Goal: Task Accomplishment & Management: Use online tool/utility

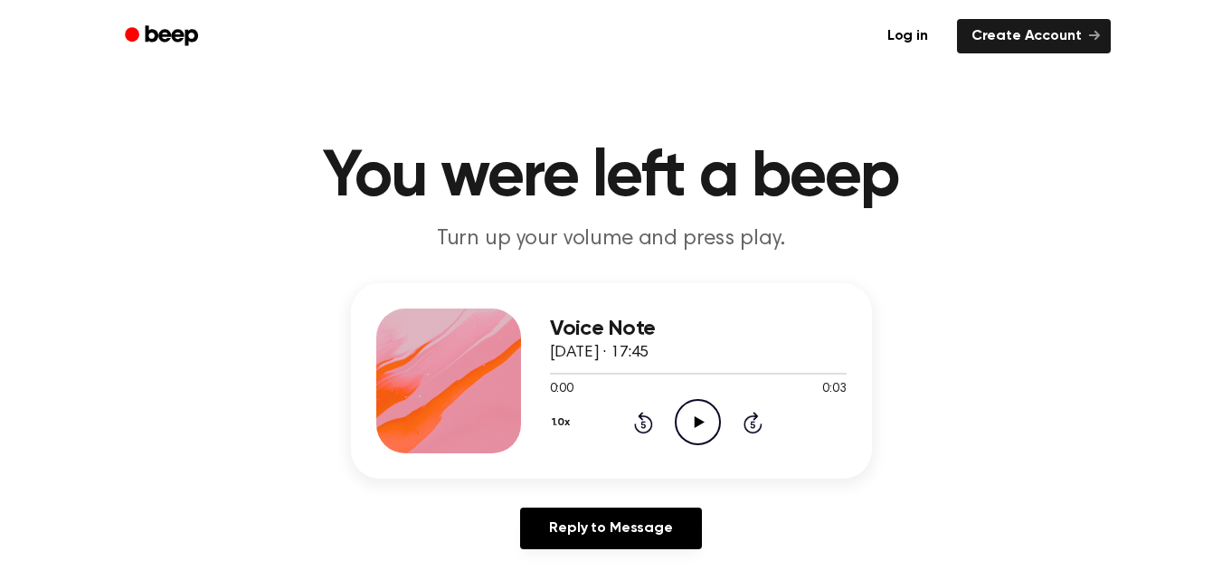
click at [690, 421] on icon "Play Audio" at bounding box center [698, 422] width 46 height 46
click at [713, 421] on icon "Play Audio" at bounding box center [698, 422] width 46 height 46
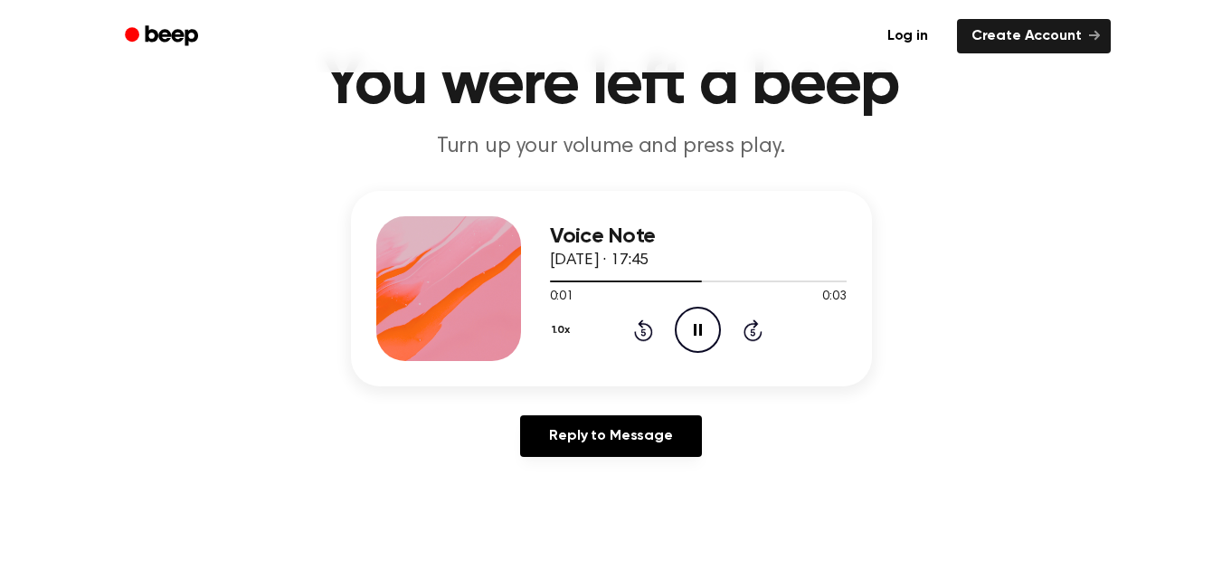
scroll to position [90, 0]
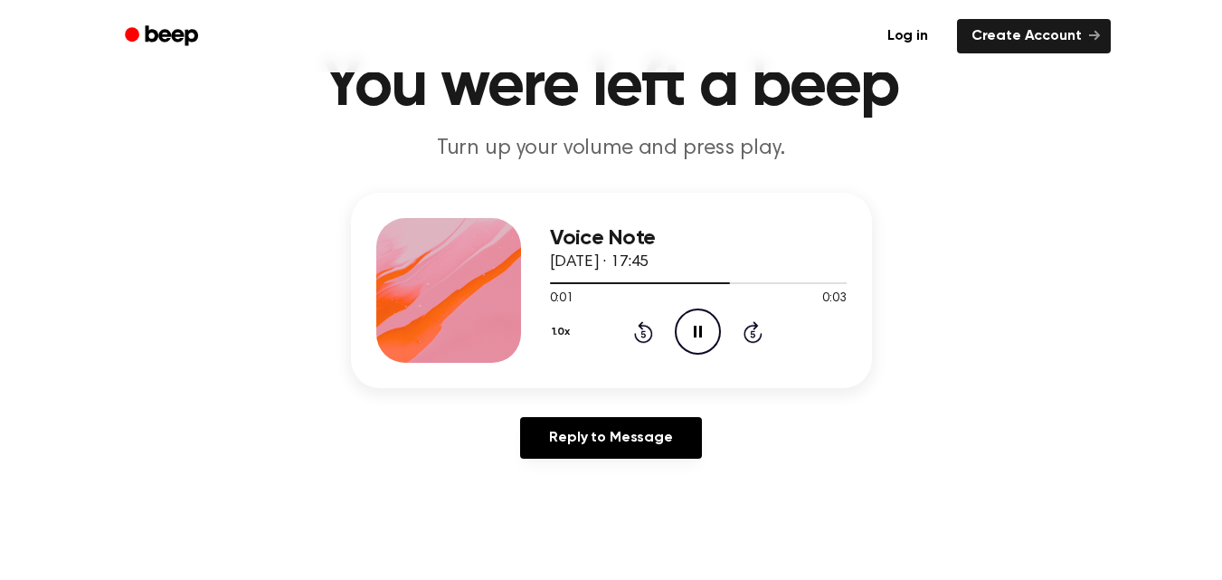
click at [707, 307] on div "0:01 0:03" at bounding box center [698, 299] width 297 height 19
click at [715, 327] on icon "Pause Audio" at bounding box center [698, 332] width 46 height 46
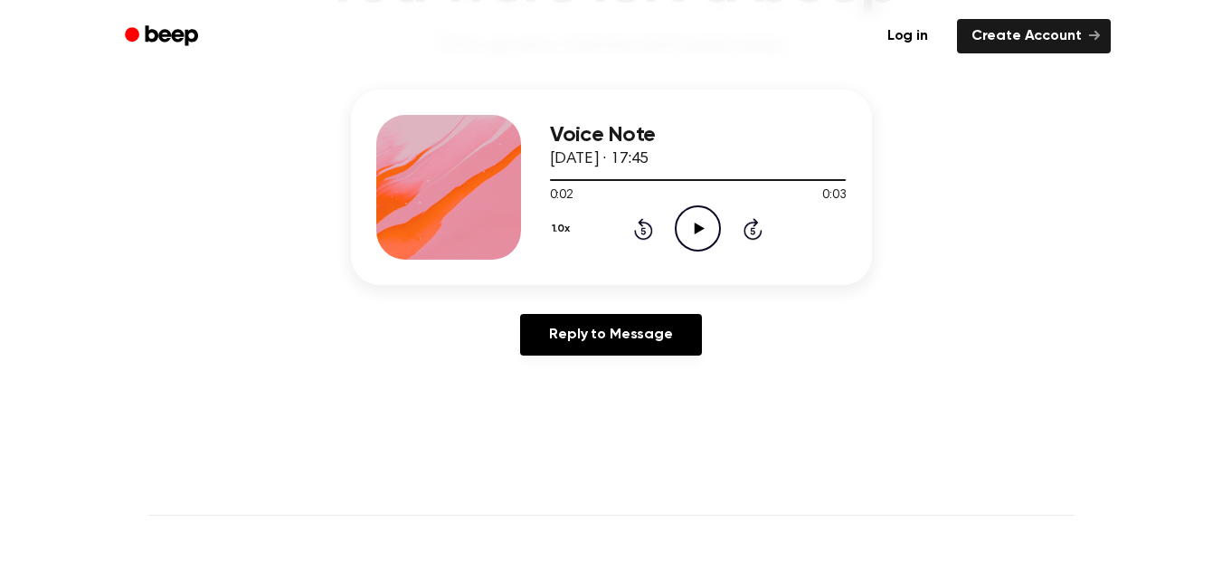
scroll to position [0, 0]
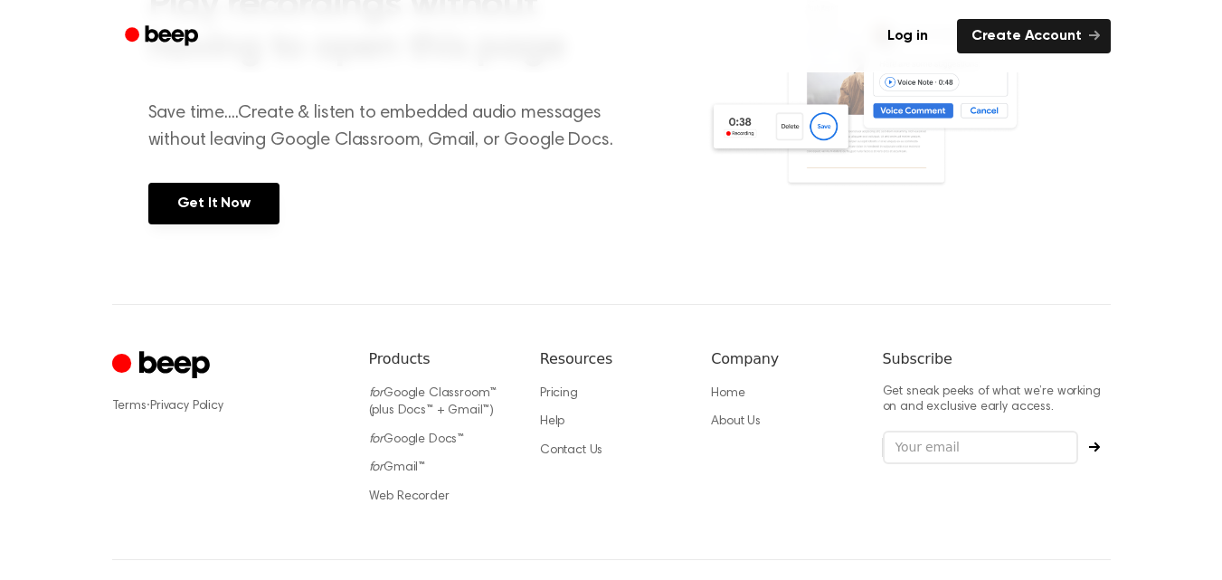
scroll to position [784, 0]
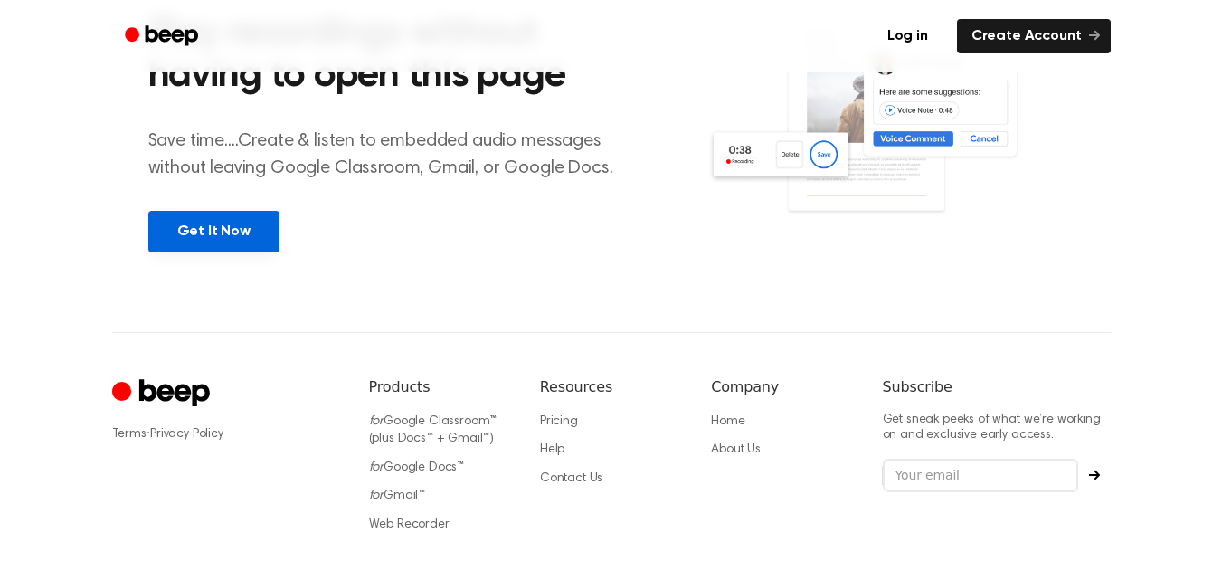
click at [219, 244] on link "Get It Now" at bounding box center [213, 232] width 131 height 42
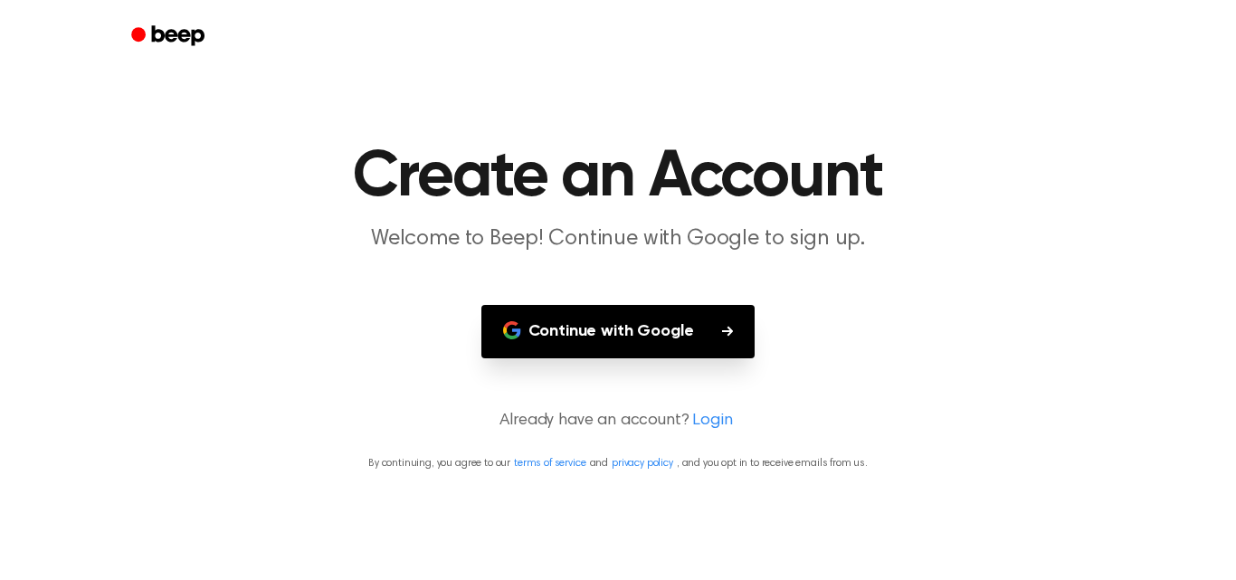
click at [675, 340] on button "Continue with Google" at bounding box center [618, 331] width 274 height 53
click at [653, 319] on button "Continue with Google" at bounding box center [618, 331] width 274 height 53
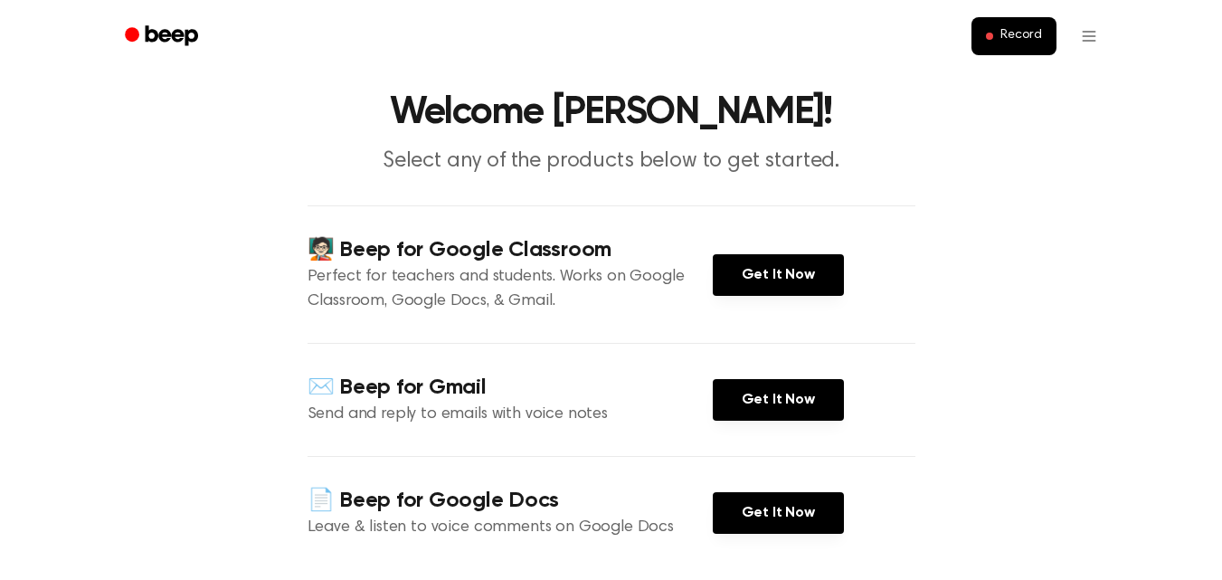
scroll to position [90, 0]
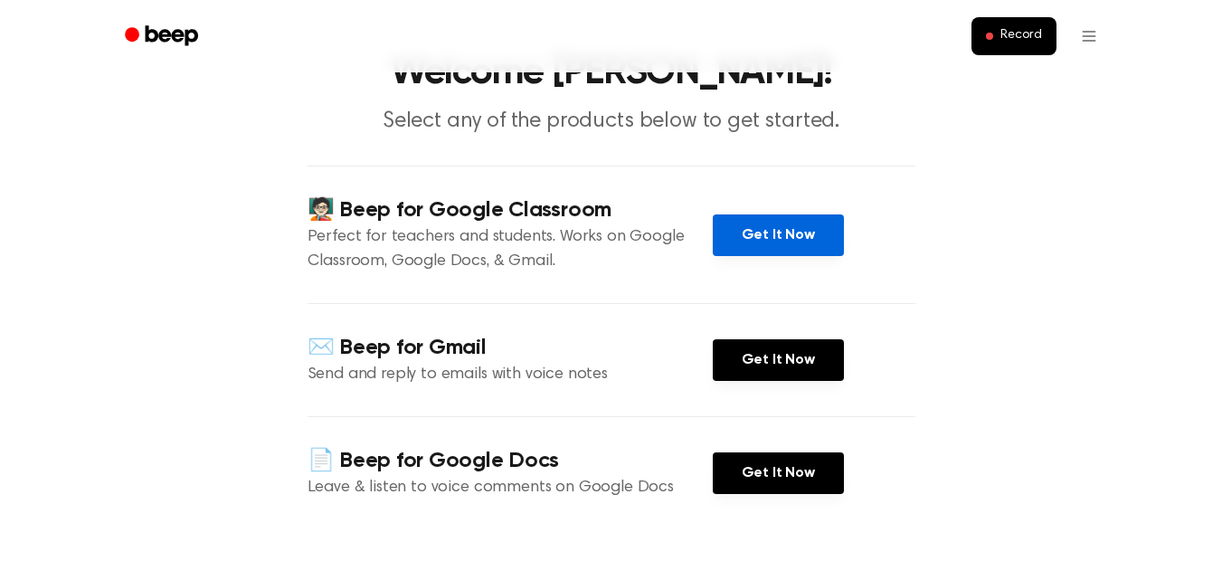
click at [727, 238] on link "Get It Now" at bounding box center [778, 235] width 131 height 42
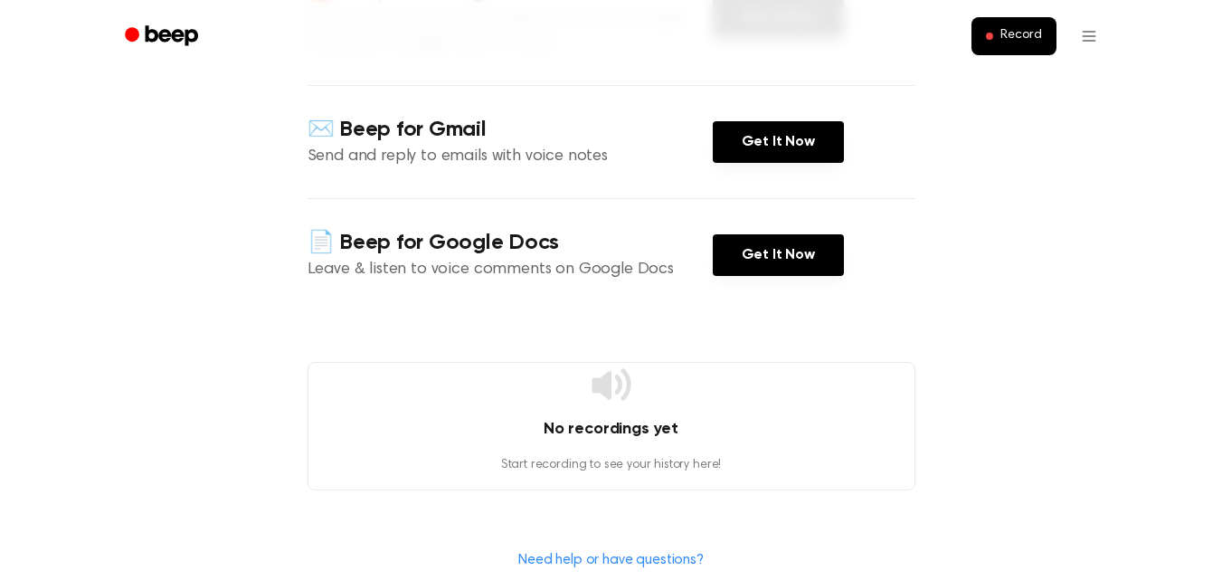
scroll to position [452, 0]
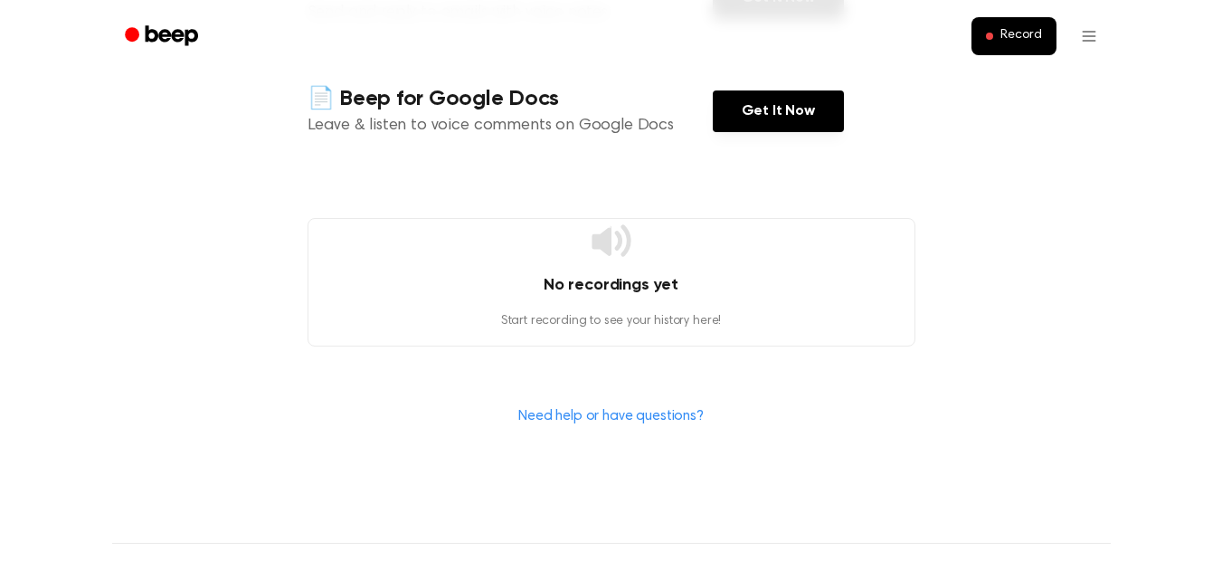
click at [614, 267] on div "No recordings yet Start recording to see your history here!" at bounding box center [612, 282] width 608 height 128
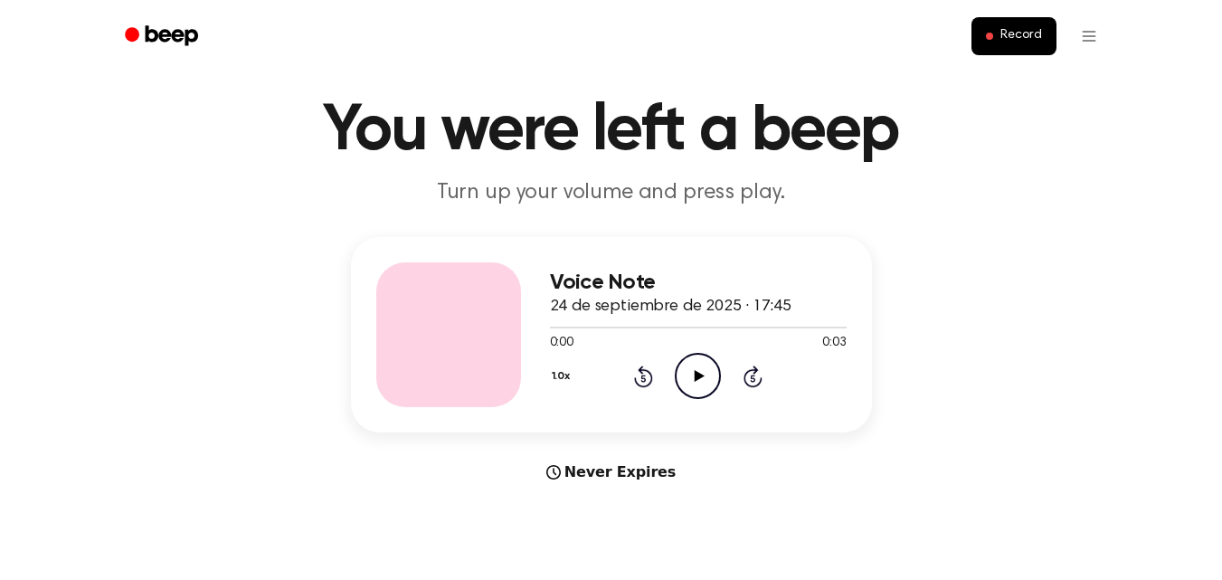
scroll to position [90, 0]
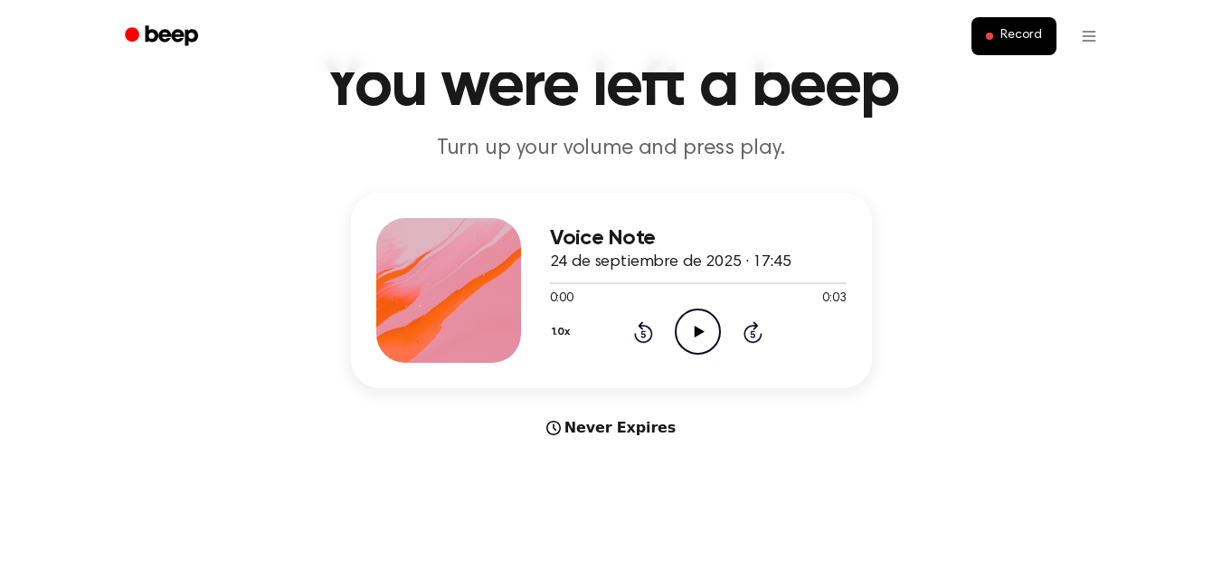
click at [689, 323] on icon "Play Audio" at bounding box center [698, 332] width 46 height 46
click at [696, 320] on icon "Pause Audio" at bounding box center [698, 332] width 46 height 46
click at [994, 22] on button "Record" at bounding box center [1014, 36] width 84 height 38
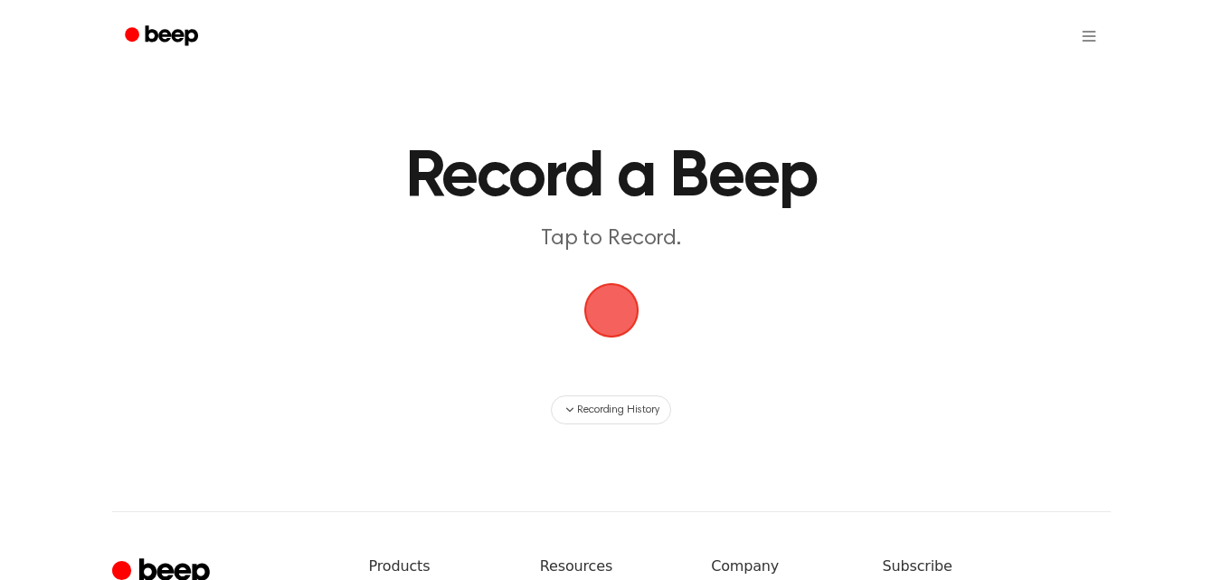
click at [603, 301] on span "button" at bounding box center [611, 310] width 51 height 51
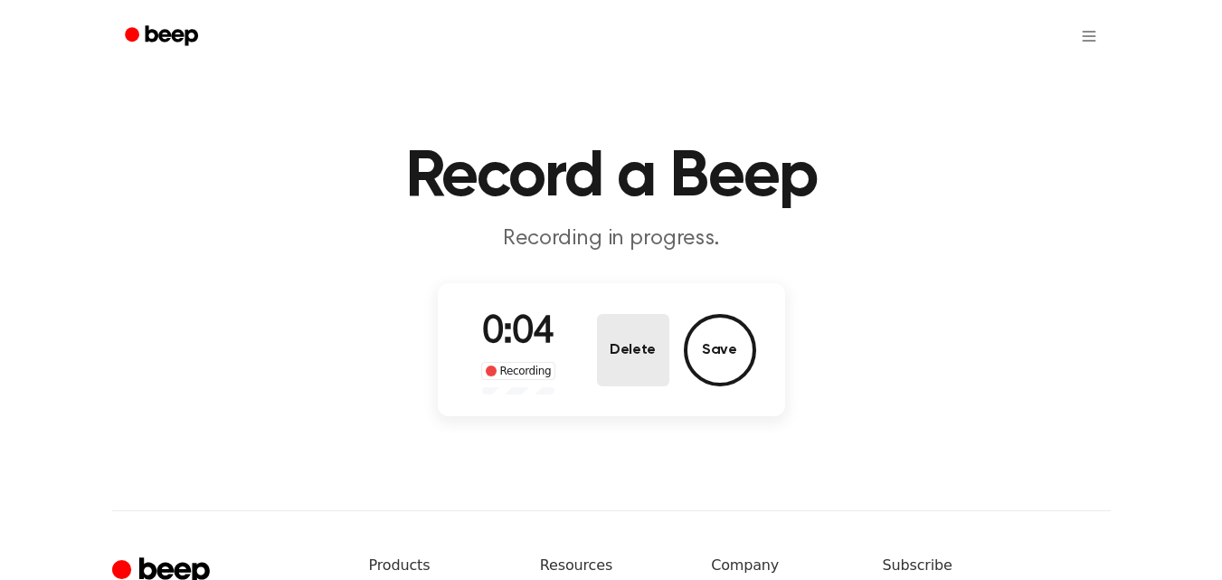
click at [635, 343] on button "Delete" at bounding box center [633, 350] width 72 height 72
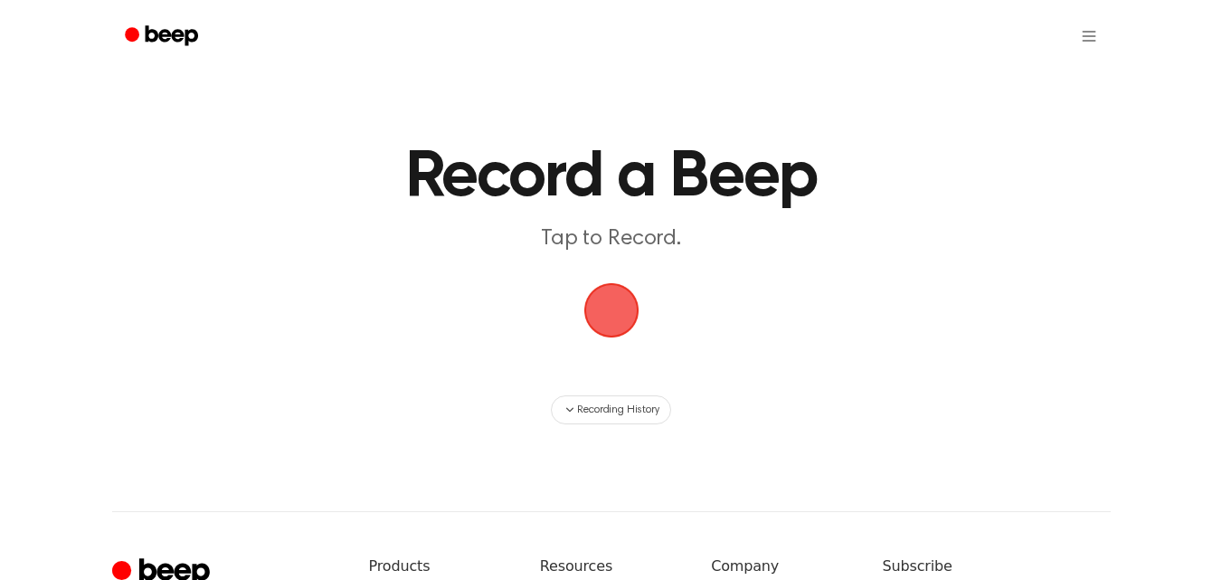
click at [623, 328] on span "button" at bounding box center [611, 310] width 51 height 51
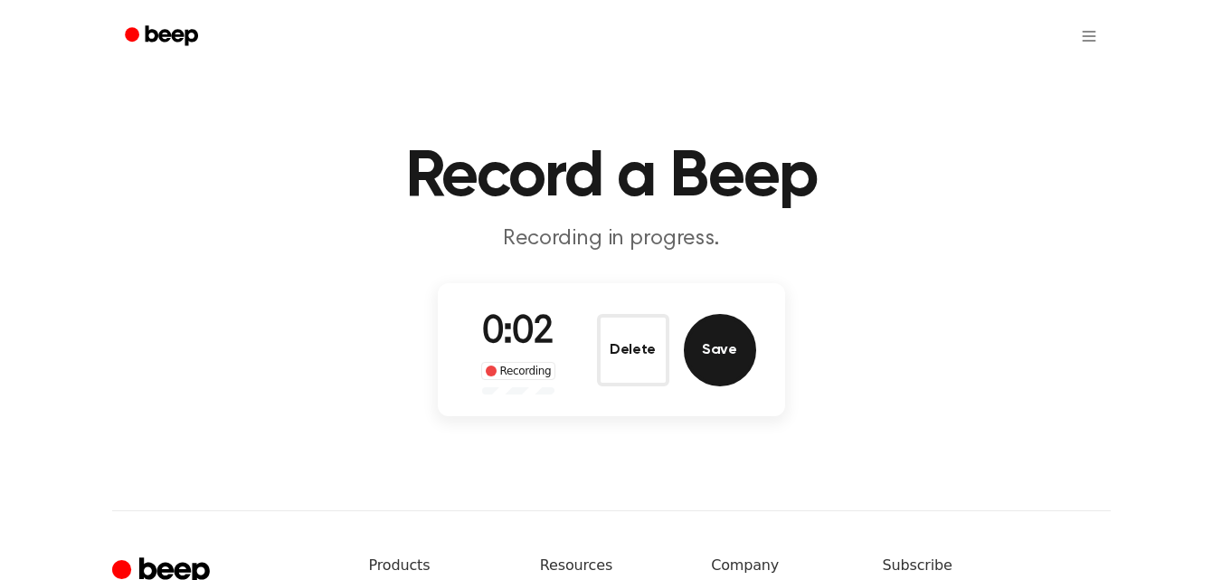
click at [717, 346] on button "Save" at bounding box center [720, 350] width 72 height 72
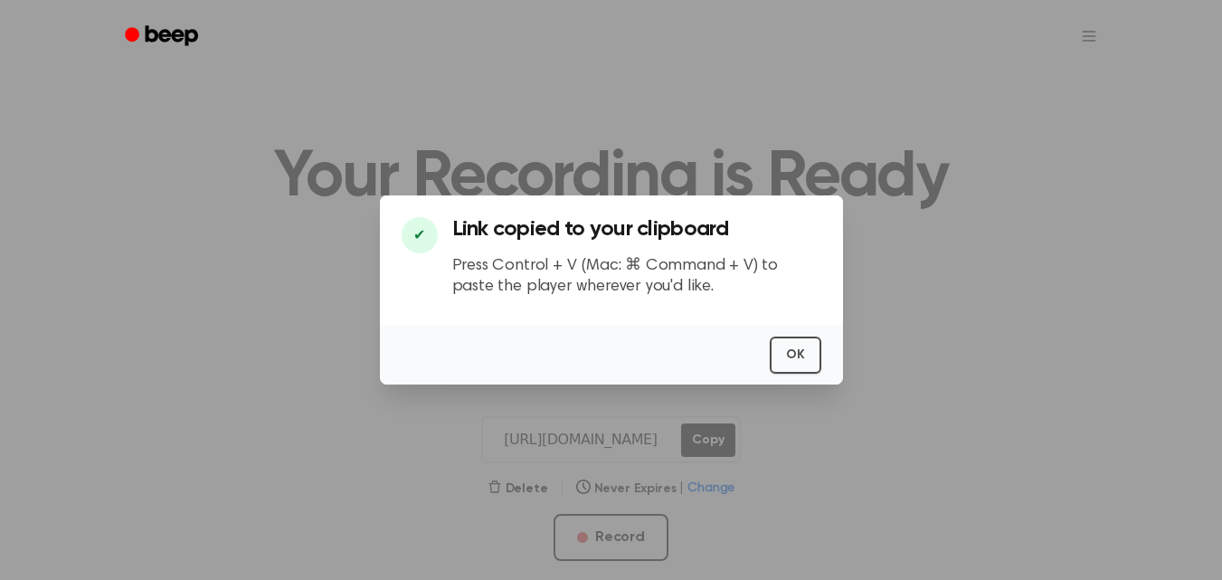
click at [824, 351] on div "OK" at bounding box center [611, 355] width 463 height 59
click at [811, 359] on button "OK" at bounding box center [796, 355] width 52 height 37
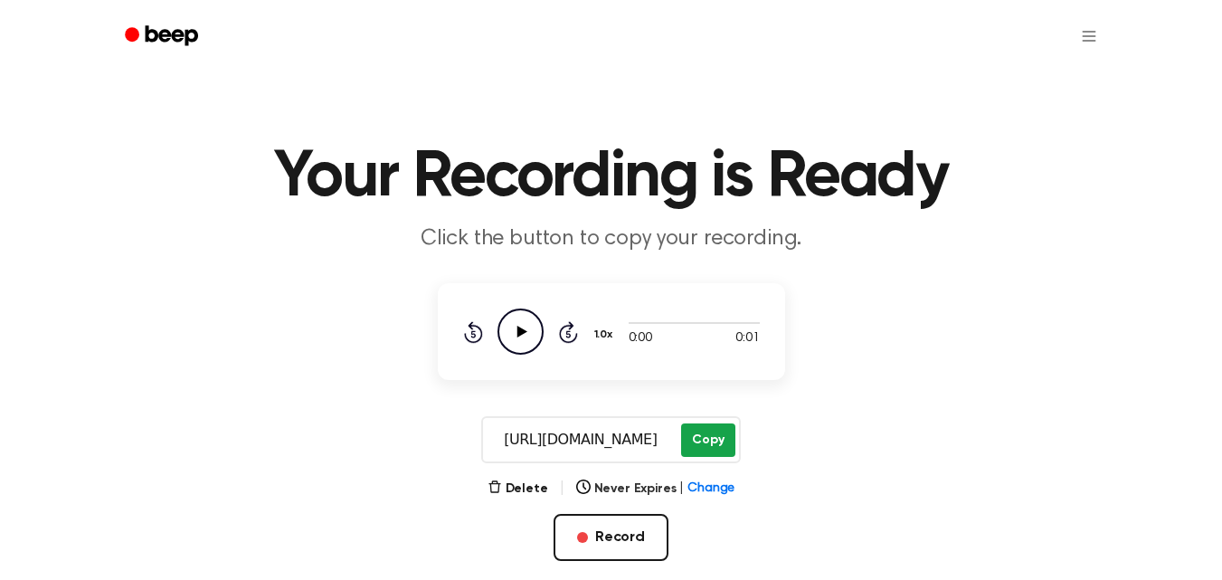
click at [716, 452] on button "Copy" at bounding box center [707, 439] width 53 height 33
click at [538, 341] on icon "Play Audio" at bounding box center [521, 332] width 46 height 46
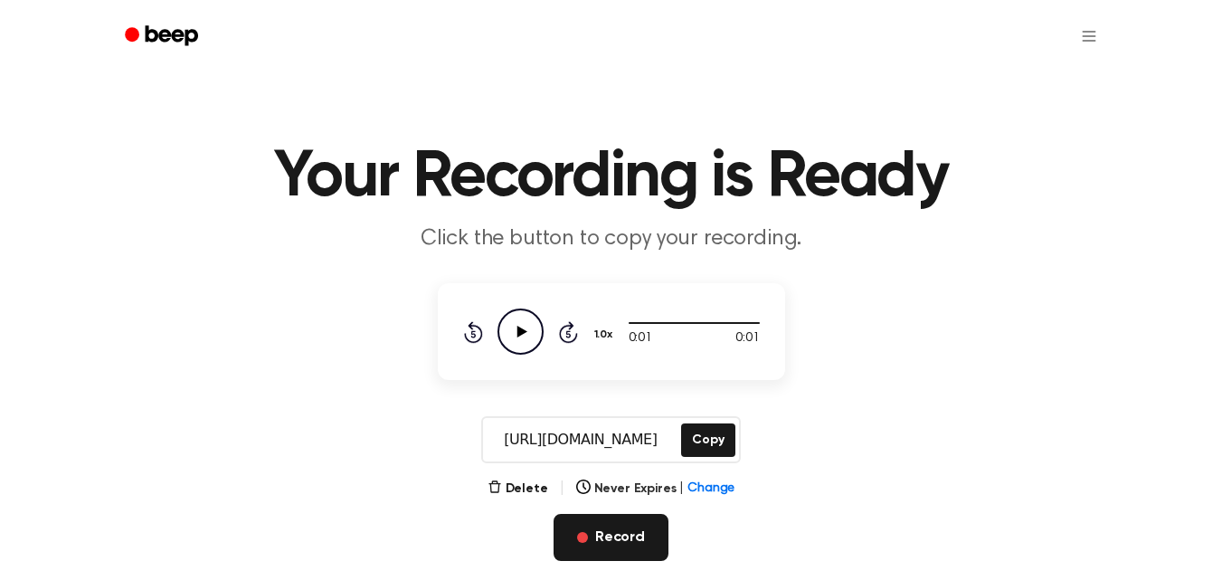
click at [614, 542] on button "Record" at bounding box center [611, 537] width 115 height 47
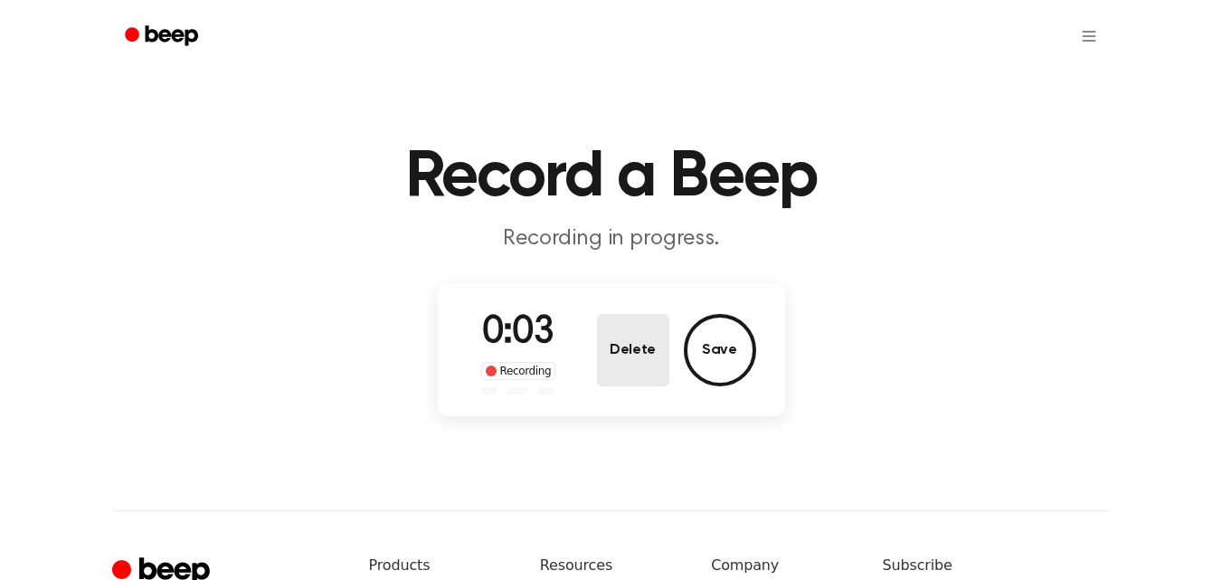
click at [622, 335] on button "Delete" at bounding box center [633, 350] width 72 height 72
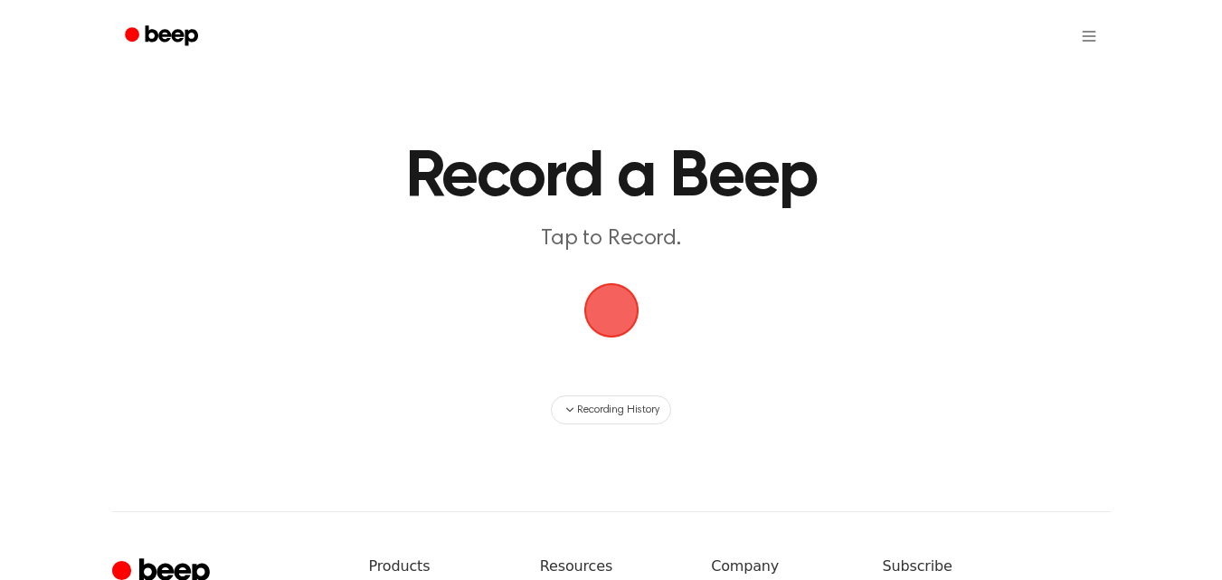
click at [638, 328] on span "button" at bounding box center [611, 310] width 55 height 55
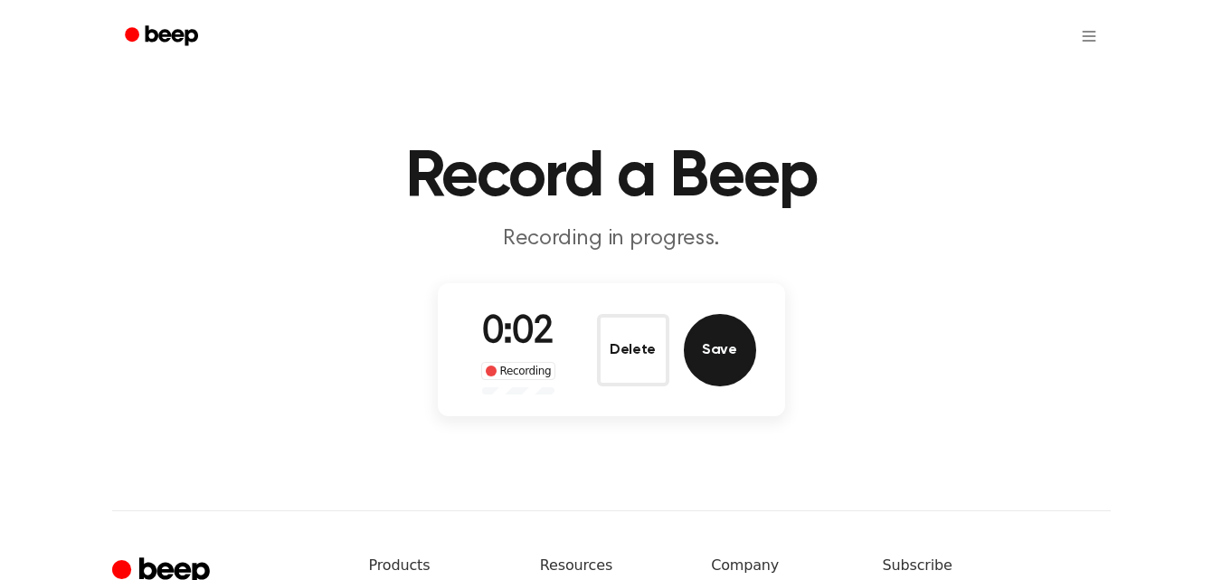
click at [726, 351] on button "Save" at bounding box center [720, 350] width 72 height 72
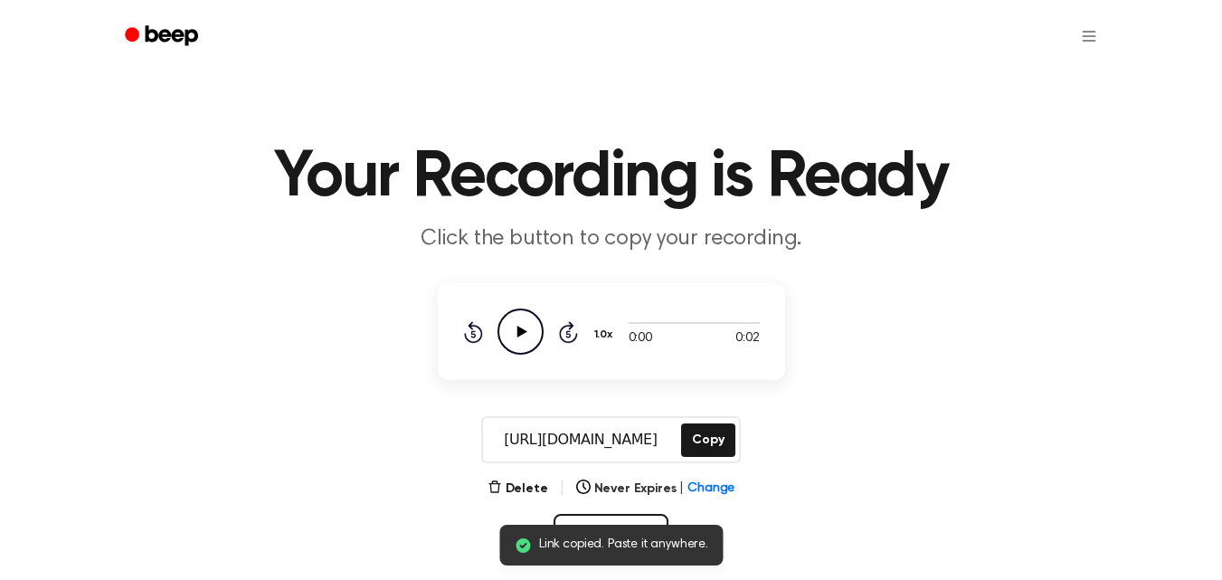
drag, startPoint x: 719, startPoint y: 449, endPoint x: 544, endPoint y: 272, distance: 248.9
click at [720, 449] on button "Copy" at bounding box center [707, 439] width 53 height 33
click at [531, 339] on icon "Play Audio" at bounding box center [521, 332] width 46 height 46
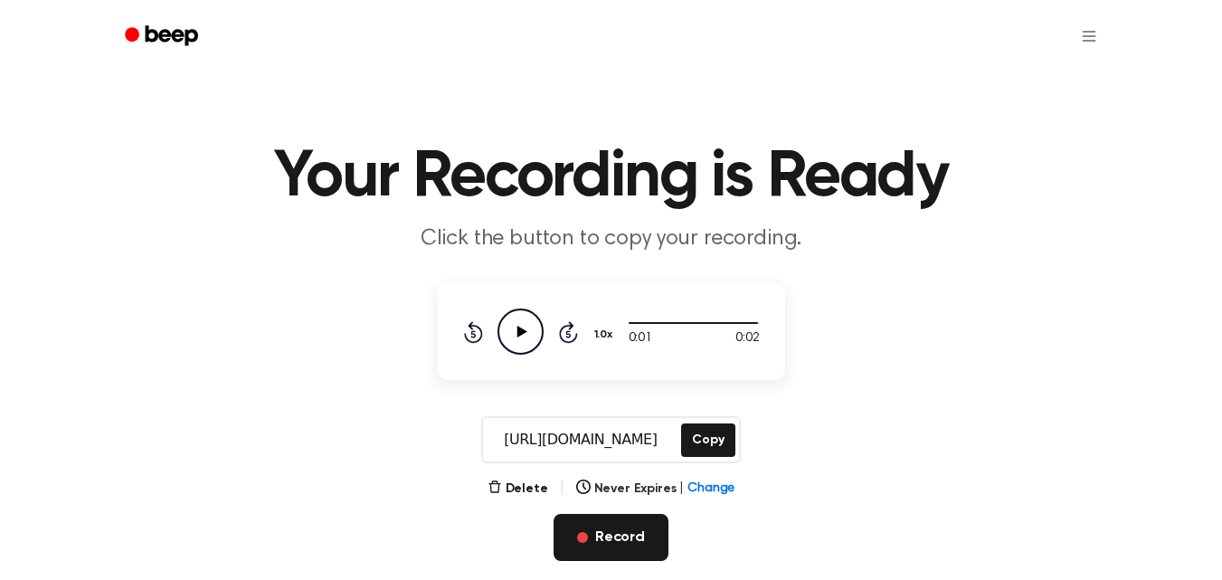
click at [584, 528] on button "Record" at bounding box center [611, 537] width 115 height 47
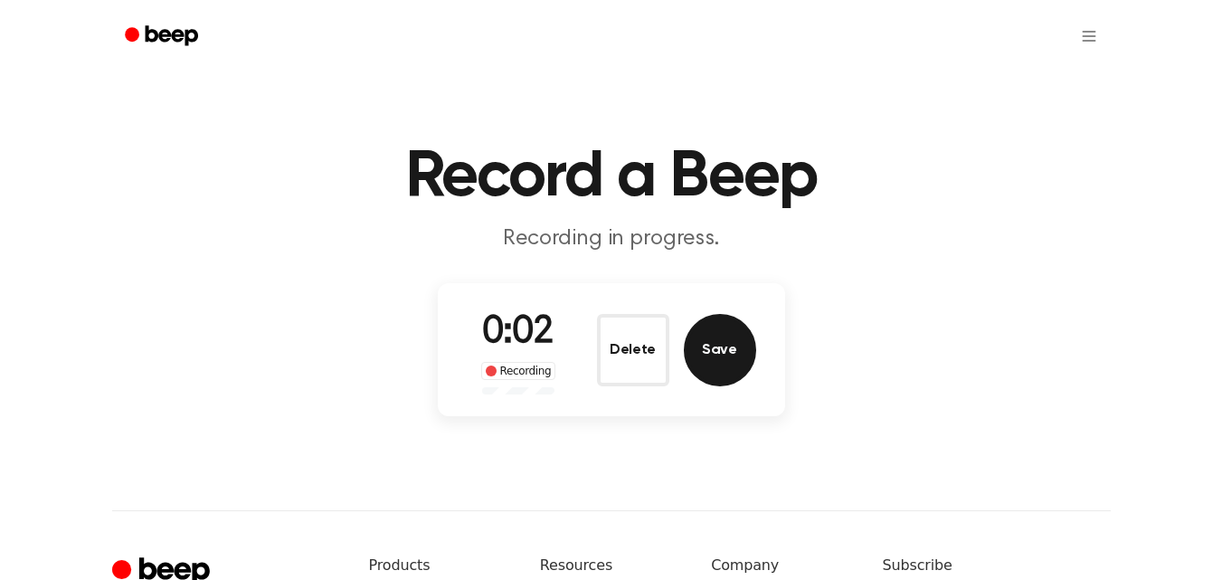
click at [737, 357] on button "Save" at bounding box center [720, 350] width 72 height 72
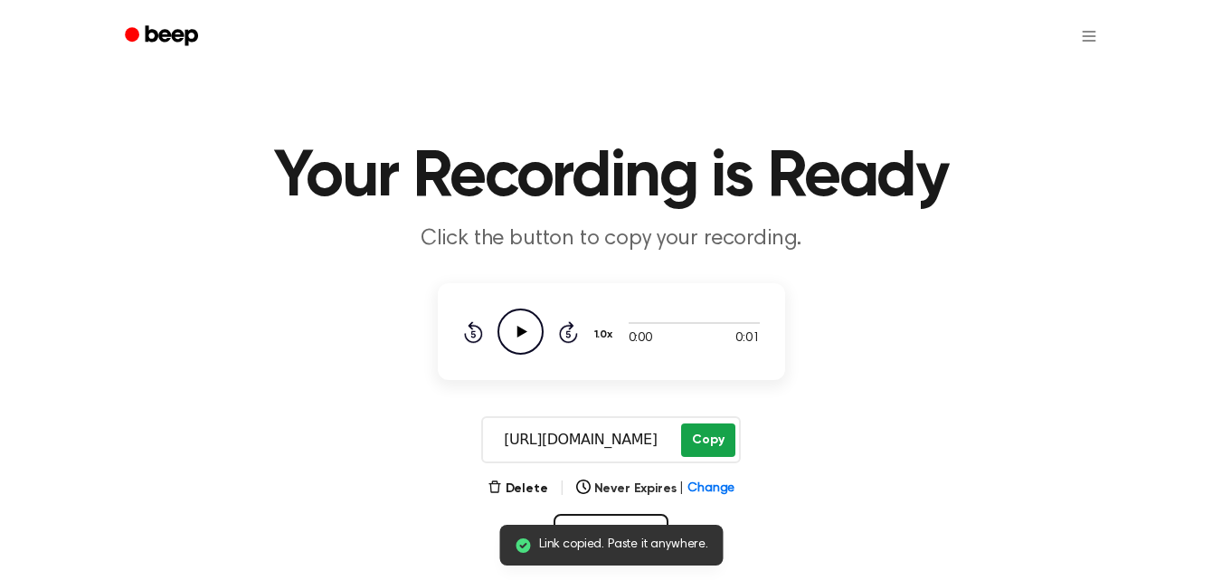
click at [697, 445] on button "Copy" at bounding box center [707, 439] width 53 height 33
click at [525, 327] on icon "Play Audio" at bounding box center [521, 332] width 46 height 46
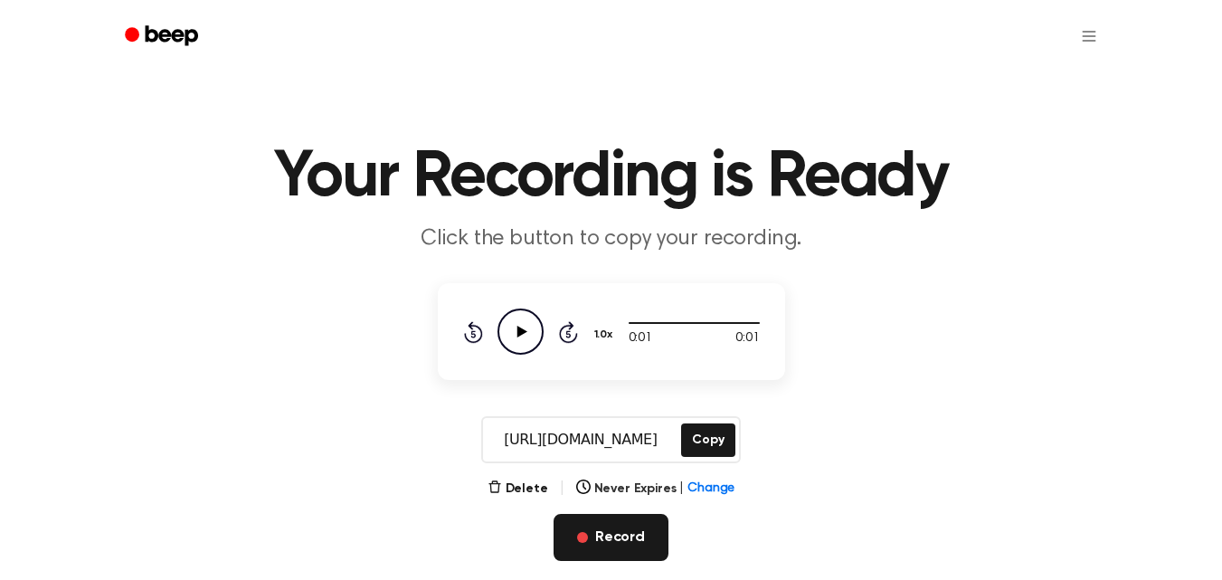
click at [604, 547] on button "Record" at bounding box center [611, 537] width 115 height 47
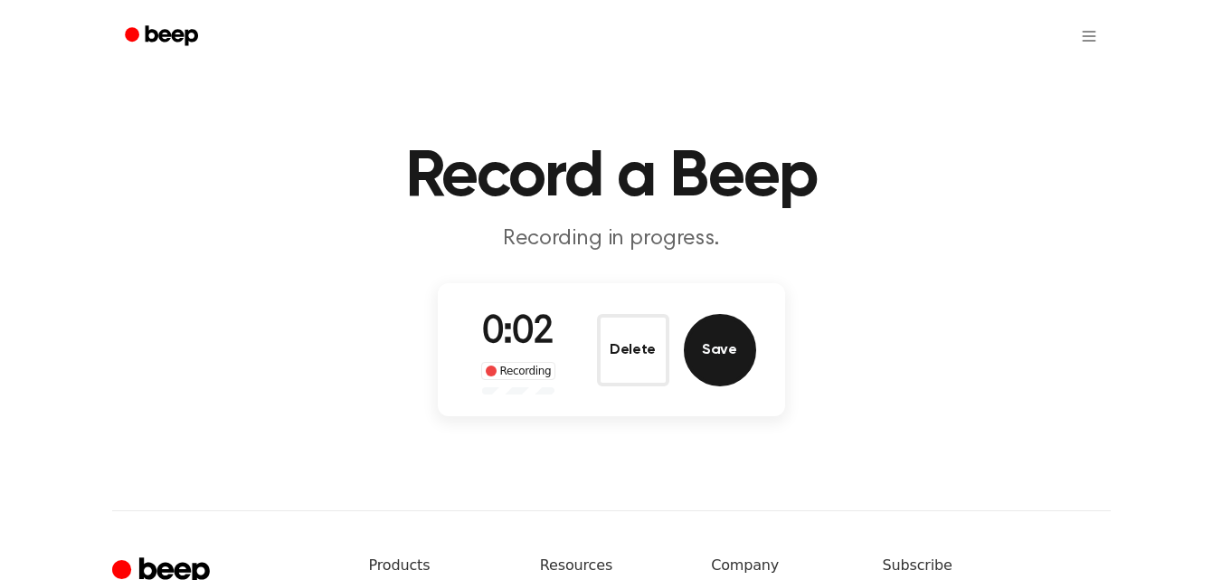
click at [721, 374] on button "Save" at bounding box center [720, 350] width 72 height 72
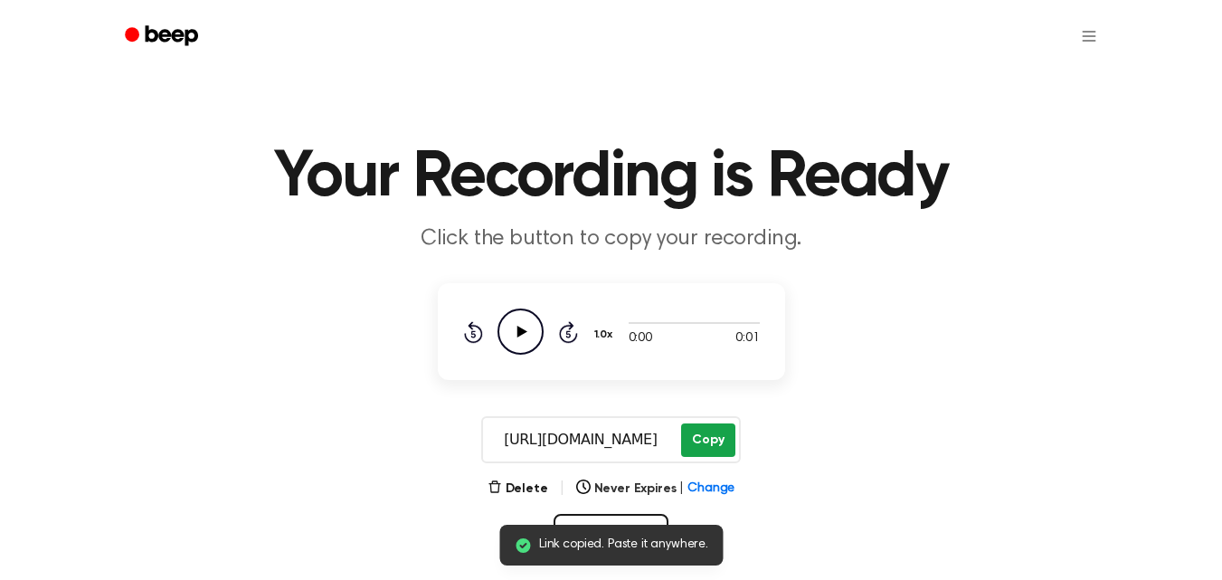
click at [694, 449] on button "Copy" at bounding box center [707, 439] width 53 height 33
click at [520, 318] on icon "Play Audio" at bounding box center [521, 332] width 46 height 46
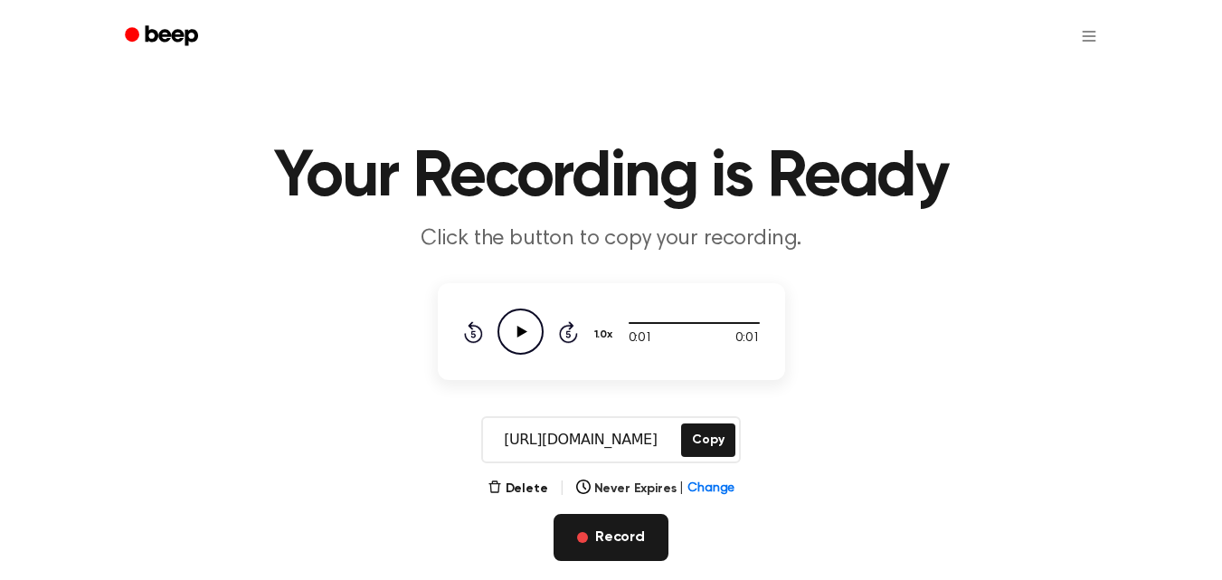
click at [632, 534] on button "Record" at bounding box center [611, 537] width 115 height 47
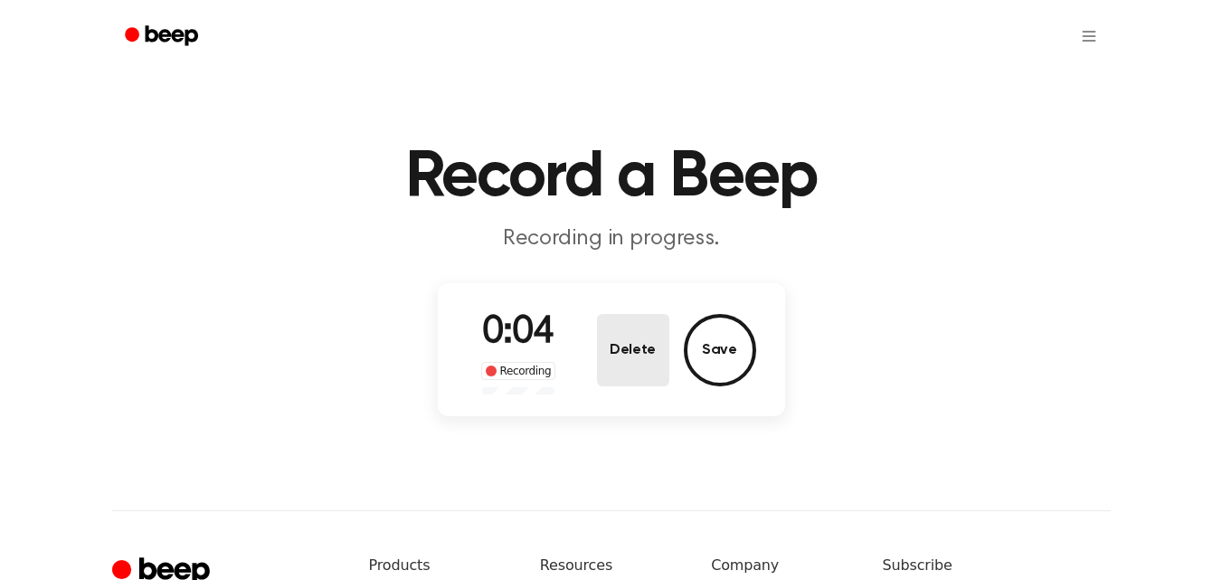
click at [650, 370] on button "Delete" at bounding box center [633, 350] width 72 height 72
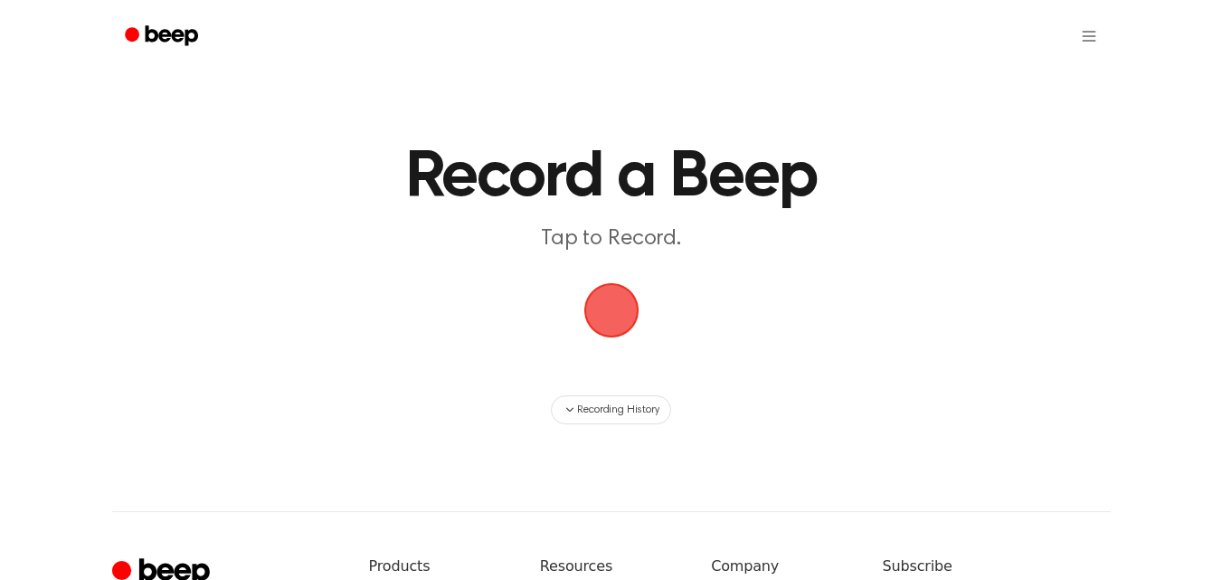
click at [613, 317] on span "button" at bounding box center [611, 310] width 51 height 51
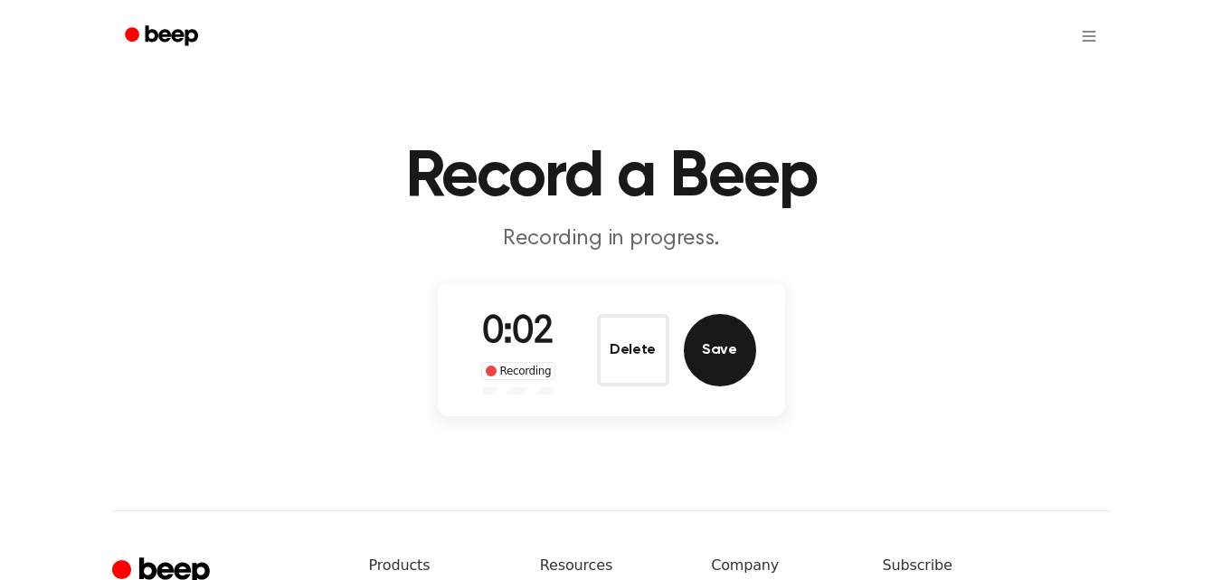
click at [721, 354] on button "Save" at bounding box center [720, 350] width 72 height 72
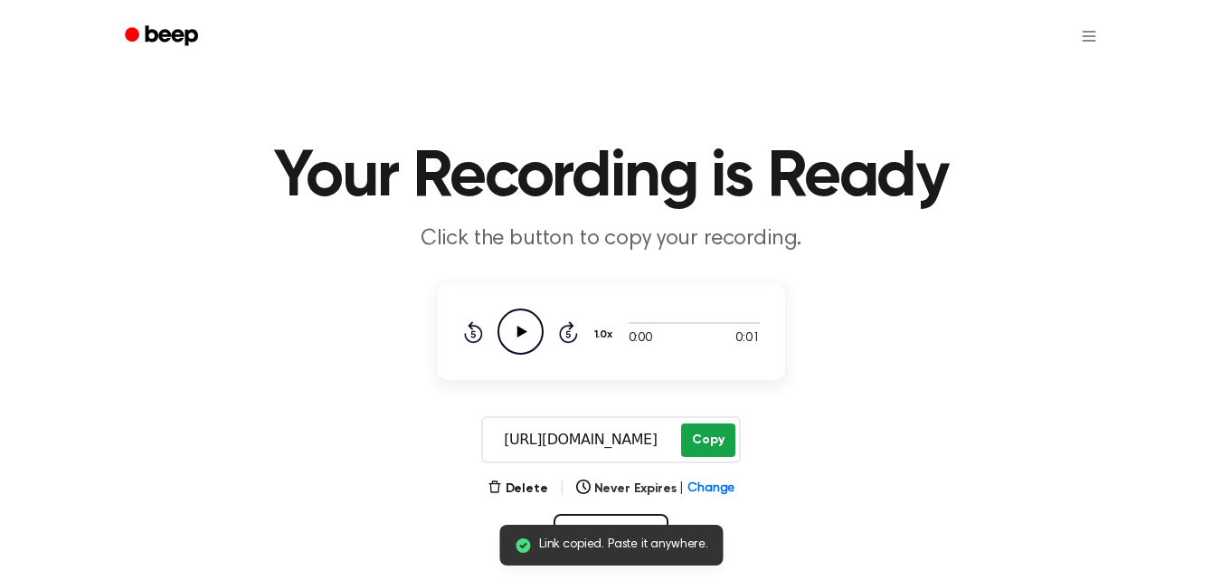
click at [689, 436] on button "Copy" at bounding box center [707, 439] width 53 height 33
click at [523, 322] on icon "Play Audio" at bounding box center [521, 332] width 46 height 46
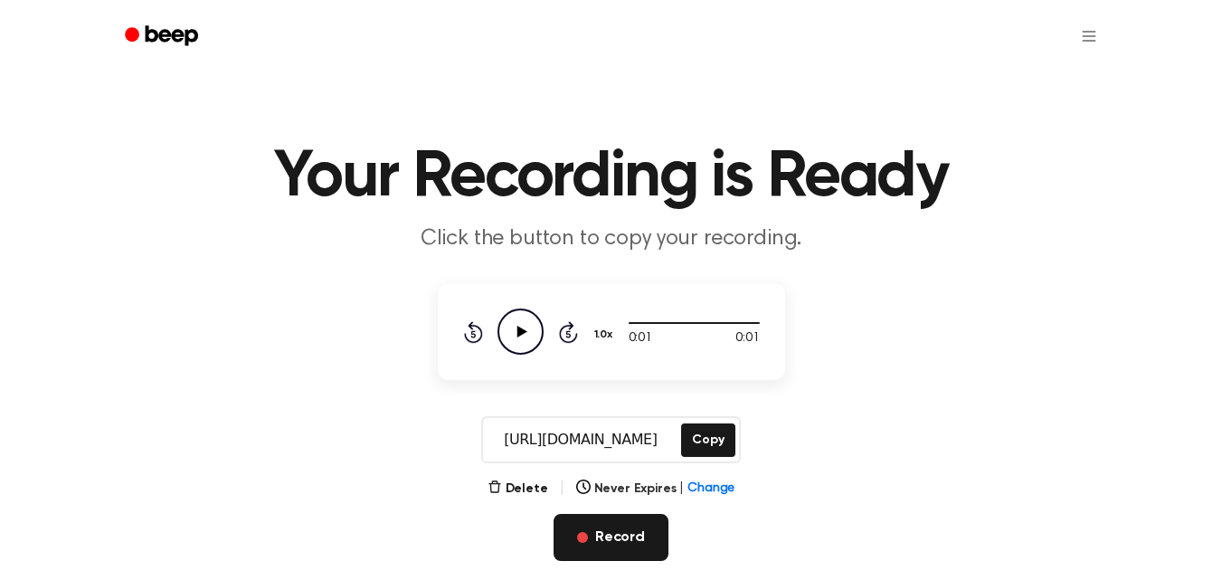
click at [613, 537] on button "Record" at bounding box center [611, 537] width 115 height 47
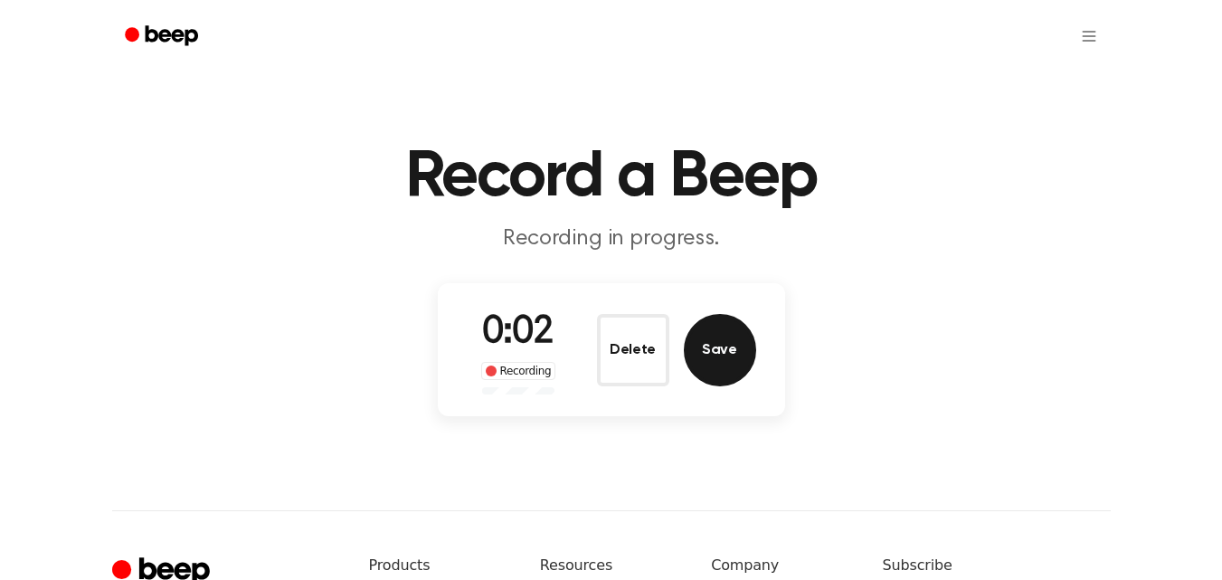
click at [732, 345] on button "Save" at bounding box center [720, 350] width 72 height 72
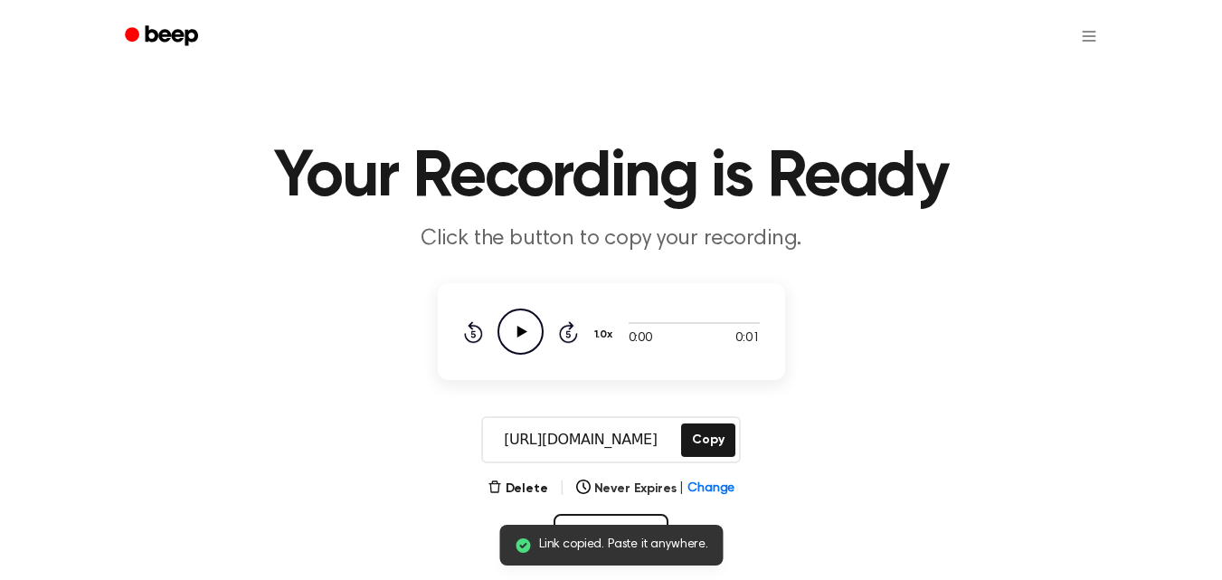
click at [515, 323] on icon "Play Audio" at bounding box center [521, 332] width 46 height 46
click at [717, 444] on button "Copy" at bounding box center [707, 439] width 53 height 33
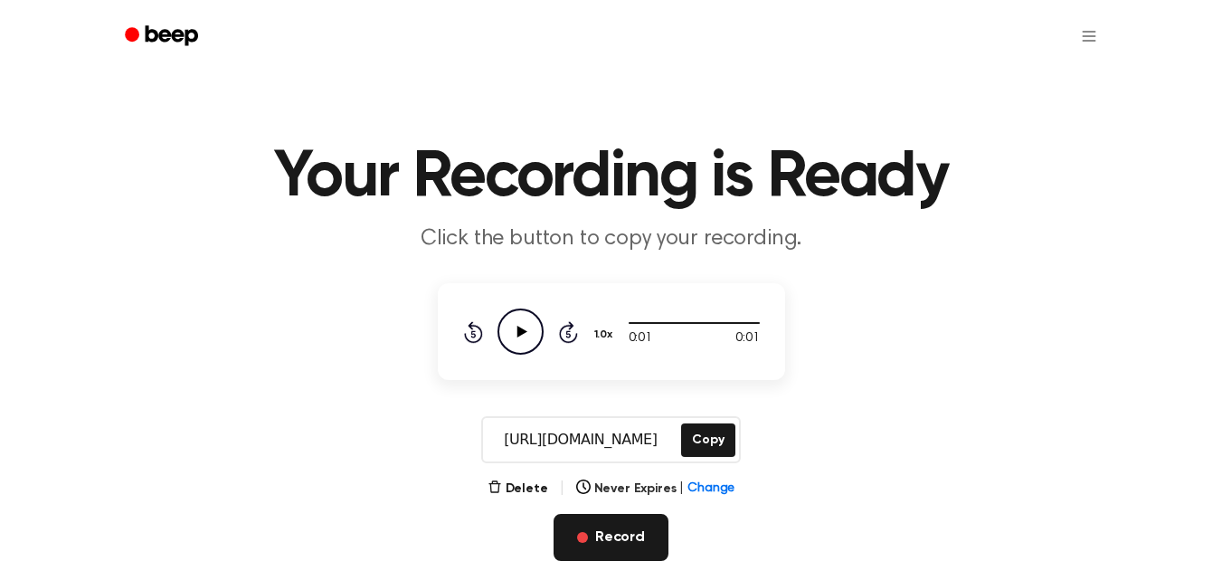
click at [598, 520] on button "Record" at bounding box center [611, 537] width 115 height 47
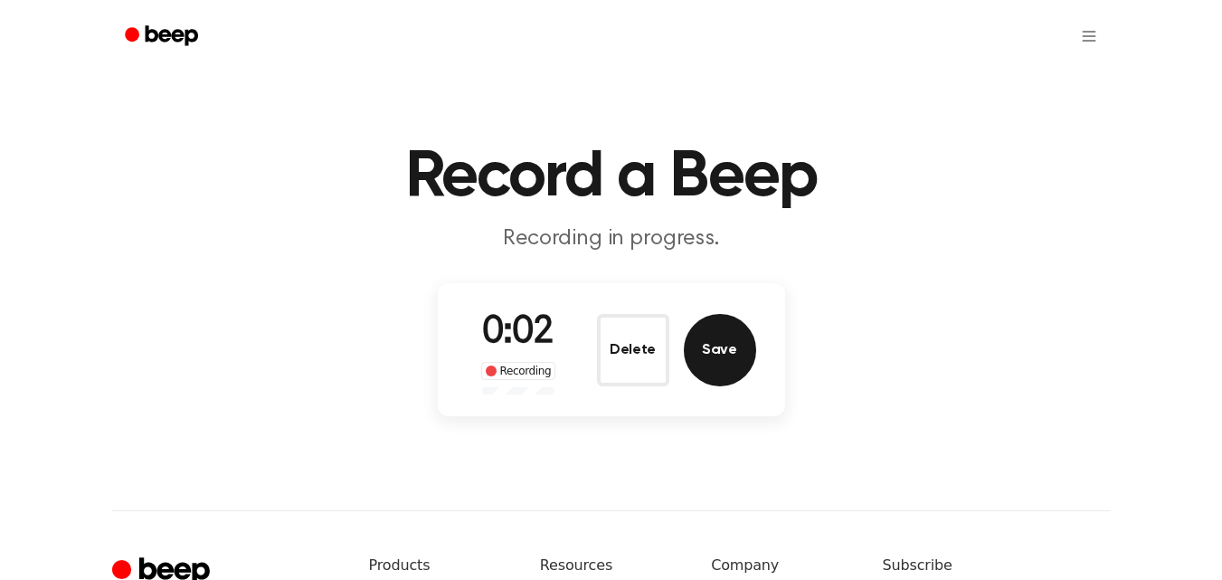
click at [721, 346] on button "Save" at bounding box center [720, 350] width 72 height 72
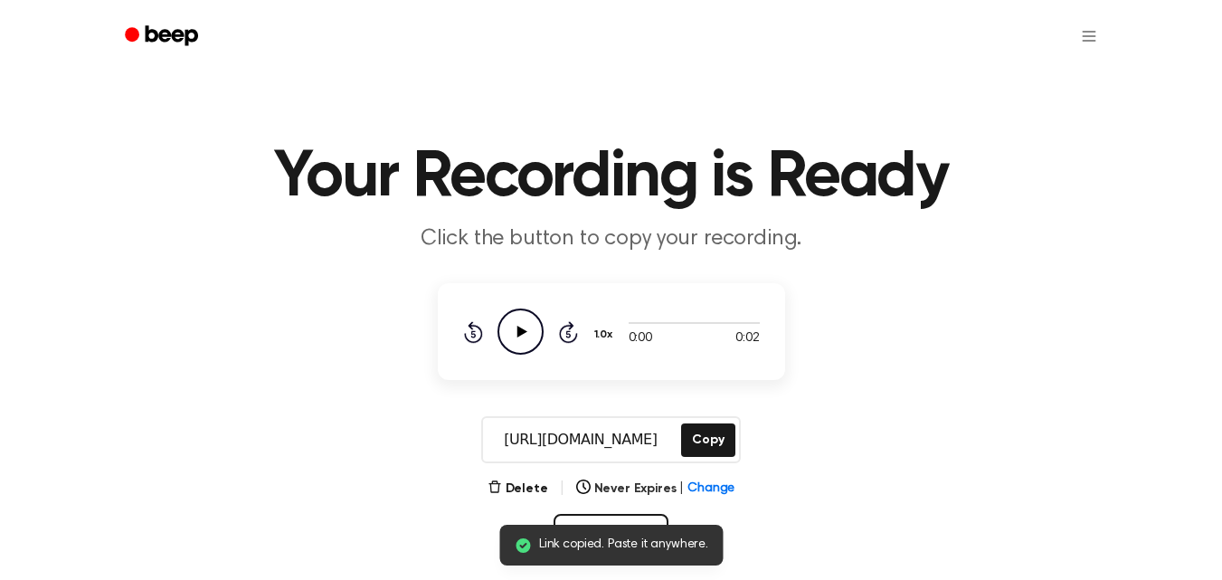
click at [521, 315] on icon "Play Audio" at bounding box center [521, 332] width 46 height 46
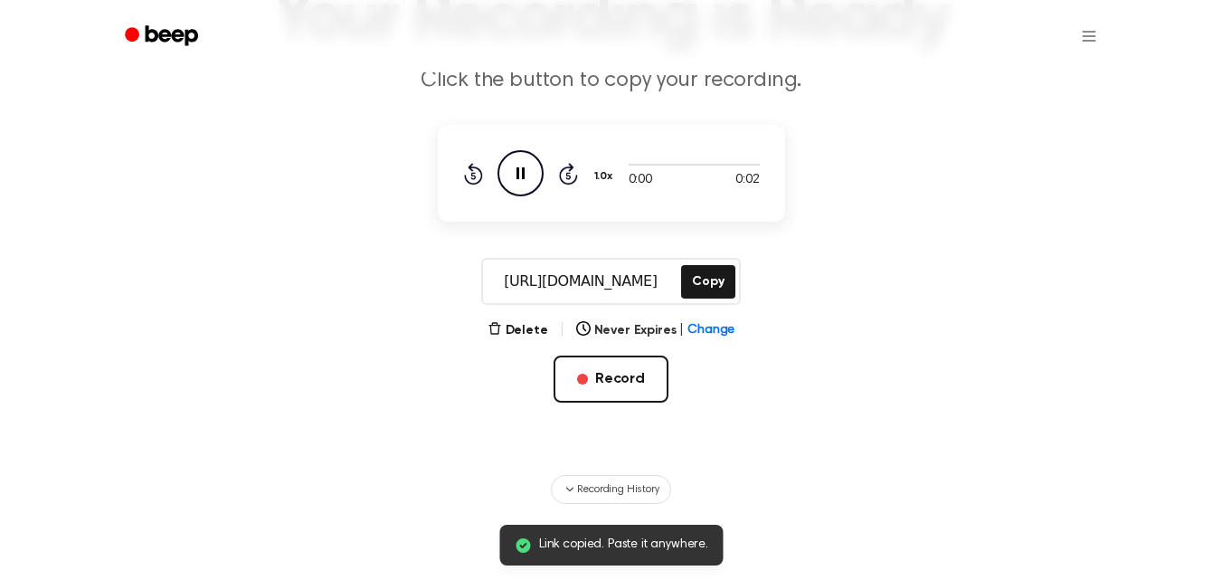
scroll to position [181, 0]
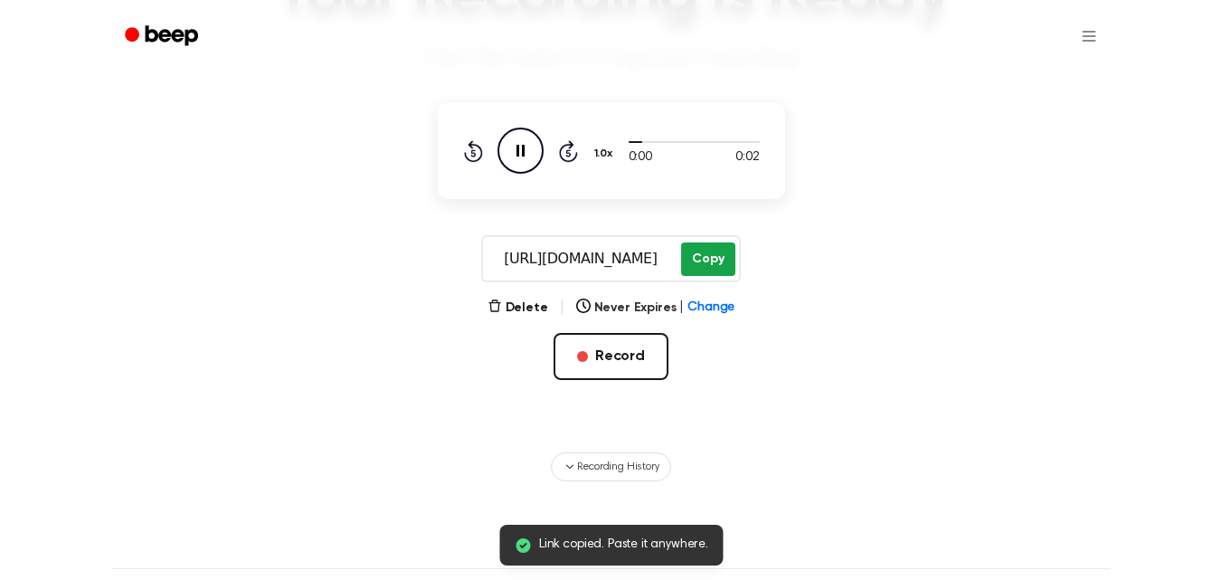
click at [695, 259] on button "Copy" at bounding box center [707, 258] width 53 height 33
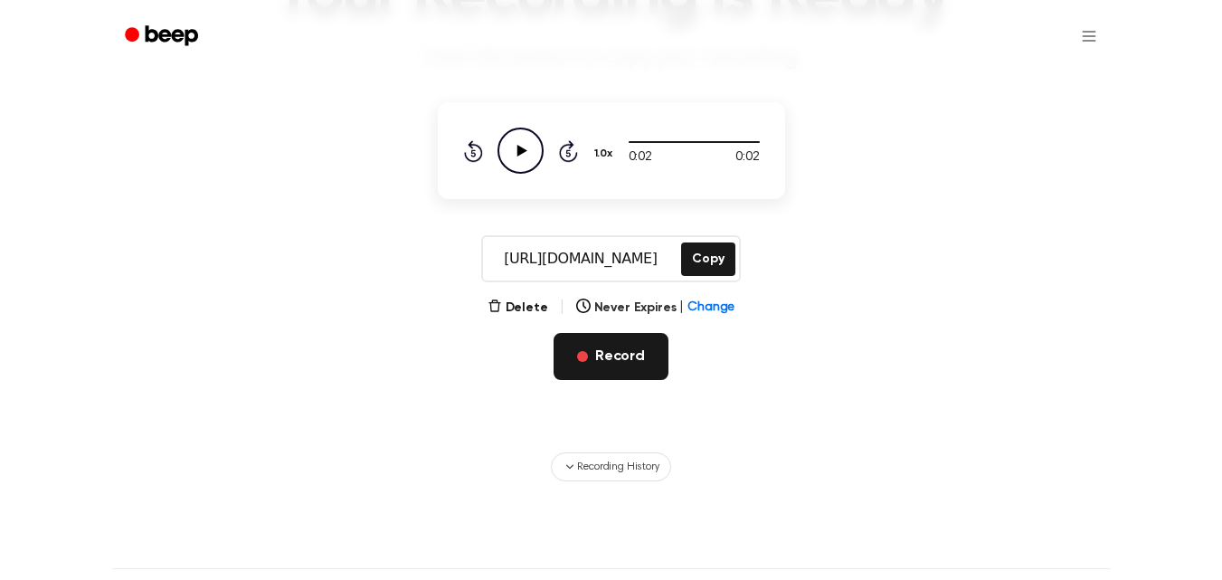
click at [628, 344] on button "Record" at bounding box center [611, 356] width 115 height 47
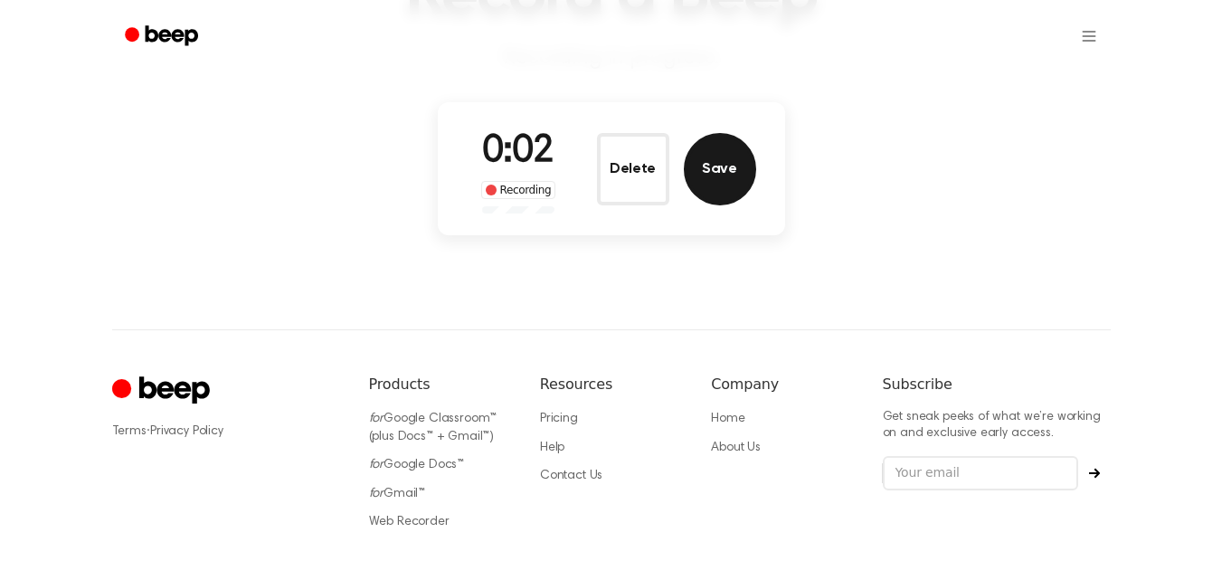
click at [698, 181] on button "Save" at bounding box center [720, 169] width 72 height 72
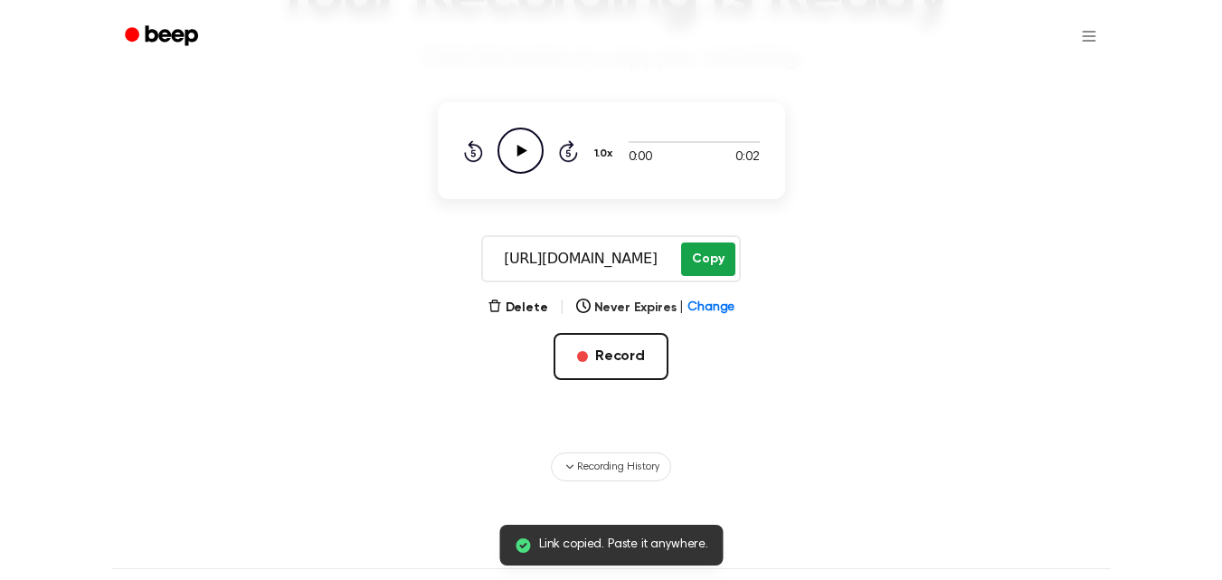
click at [696, 252] on button "Copy" at bounding box center [707, 258] width 53 height 33
drag, startPoint x: 520, startPoint y: 157, endPoint x: 427, endPoint y: 0, distance: 182.2
click at [520, 156] on icon "Play Audio" at bounding box center [521, 151] width 46 height 46
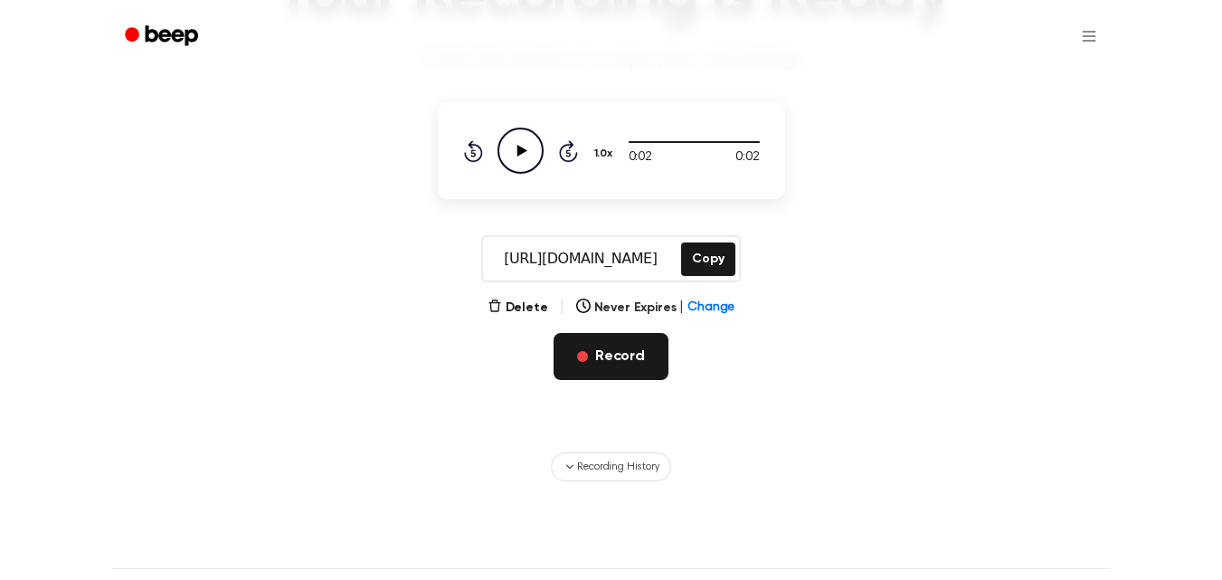
click at [606, 366] on button "Record" at bounding box center [611, 356] width 115 height 47
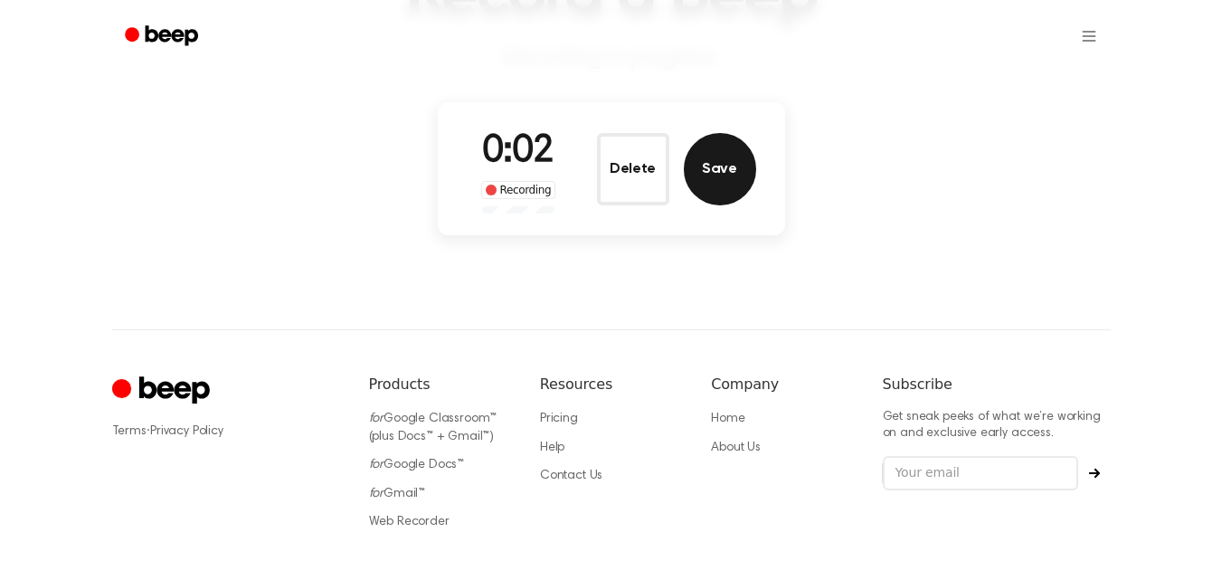
click at [714, 163] on button "Save" at bounding box center [720, 169] width 72 height 72
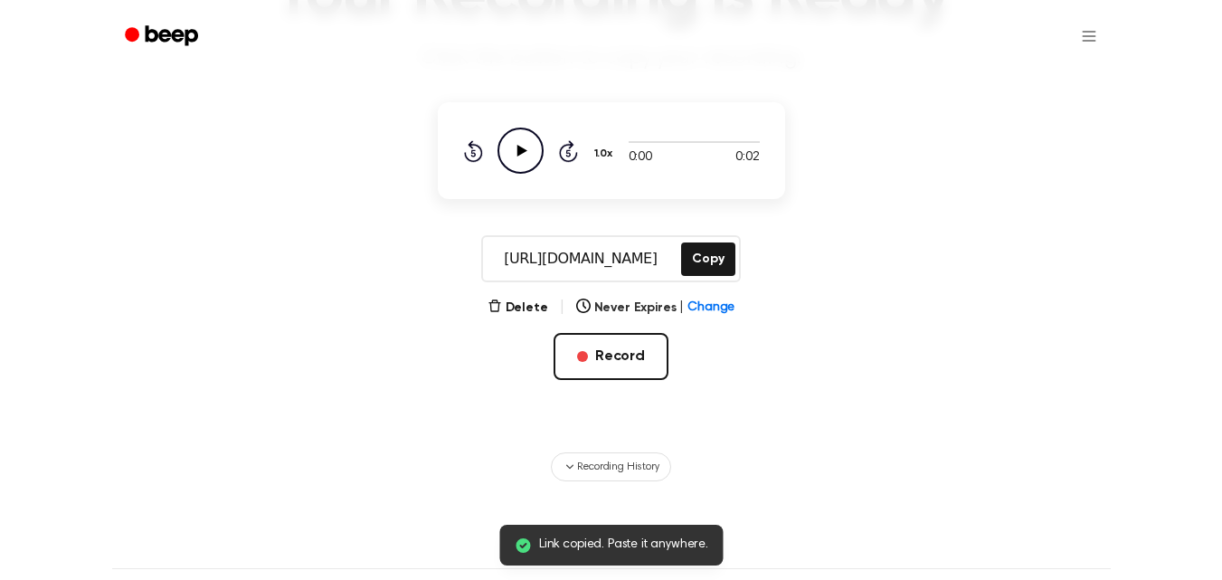
click at [528, 157] on icon "Play Audio" at bounding box center [521, 151] width 46 height 46
click at [623, 357] on button "Record" at bounding box center [611, 356] width 115 height 47
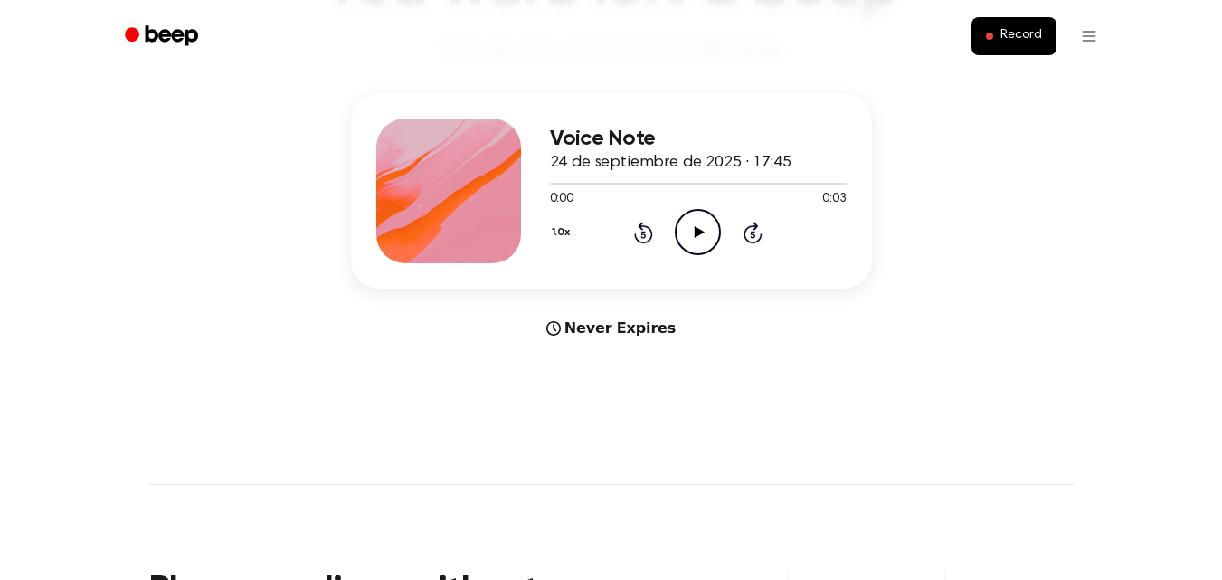
scroll to position [90, 0]
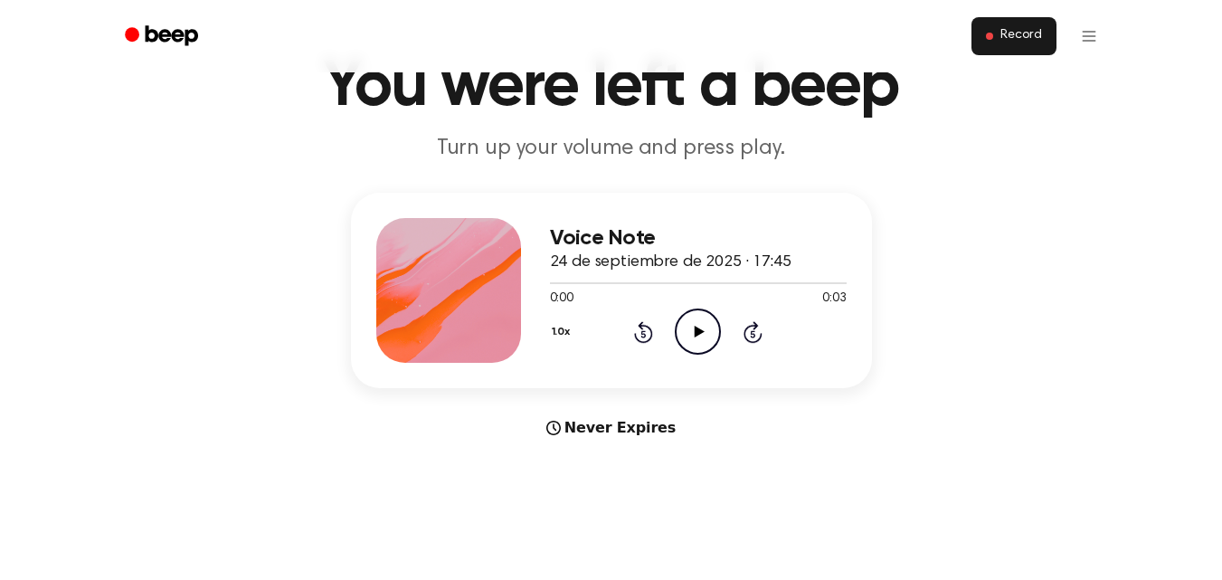
click at [1026, 31] on span "Record" at bounding box center [1021, 36] width 41 height 16
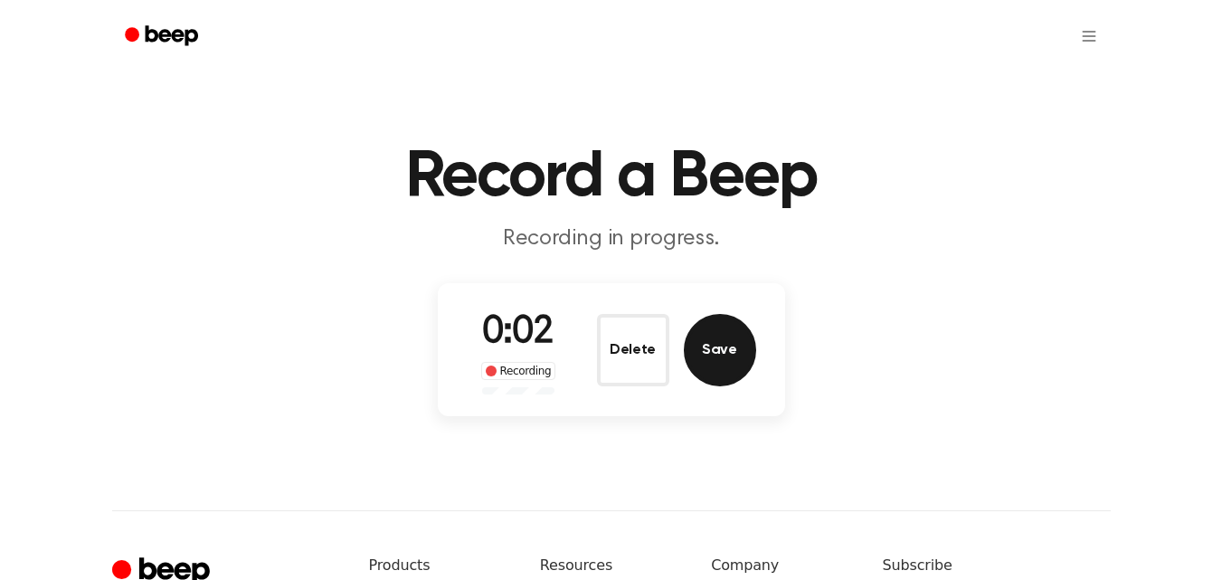
click at [722, 351] on button "Save" at bounding box center [720, 350] width 72 height 72
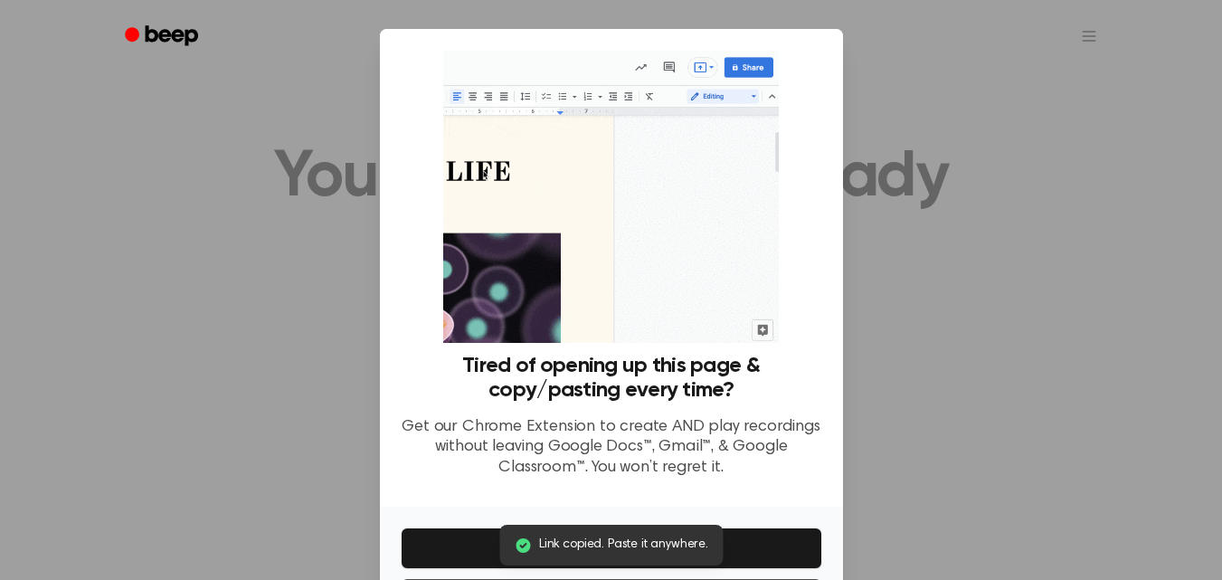
scroll to position [79, 0]
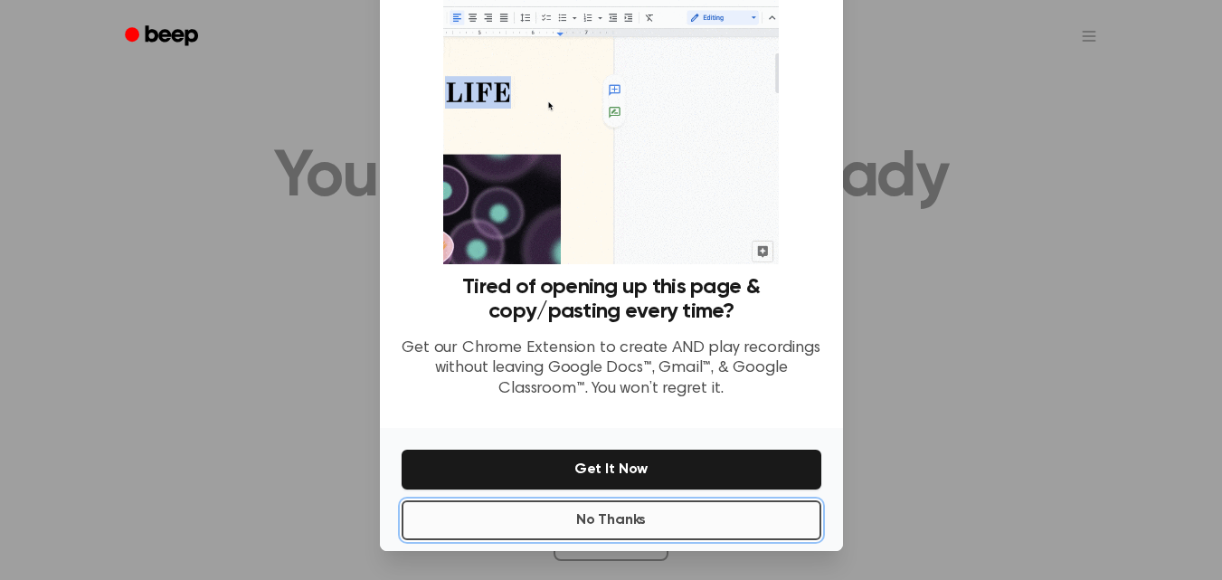
click at [667, 516] on button "No Thanks" at bounding box center [612, 520] width 420 height 40
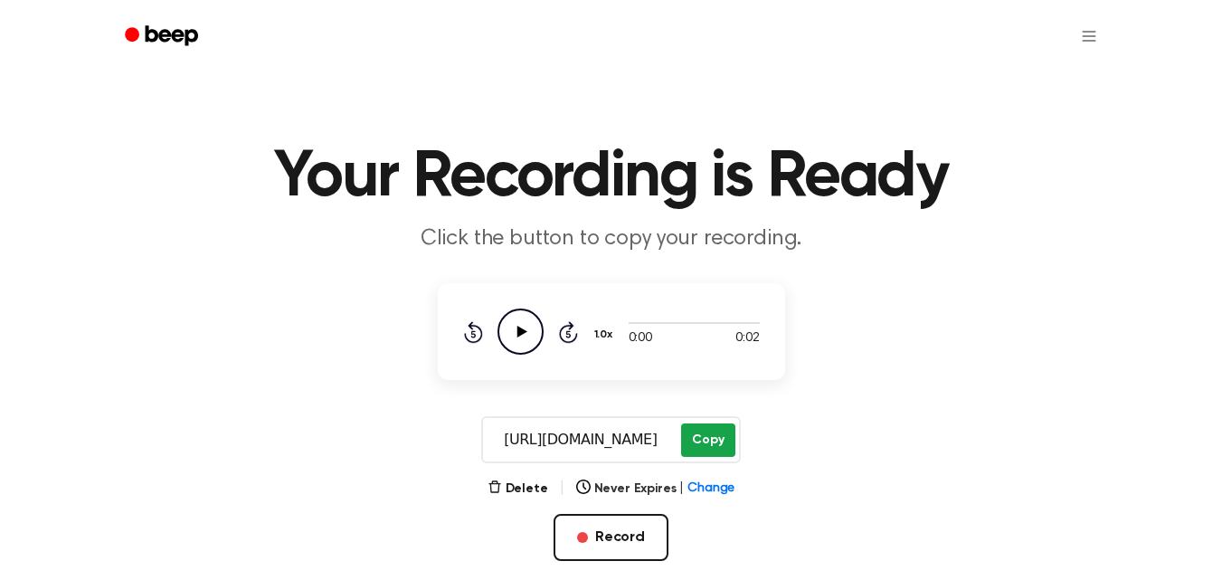
click at [694, 442] on button "Copy" at bounding box center [707, 439] width 53 height 33
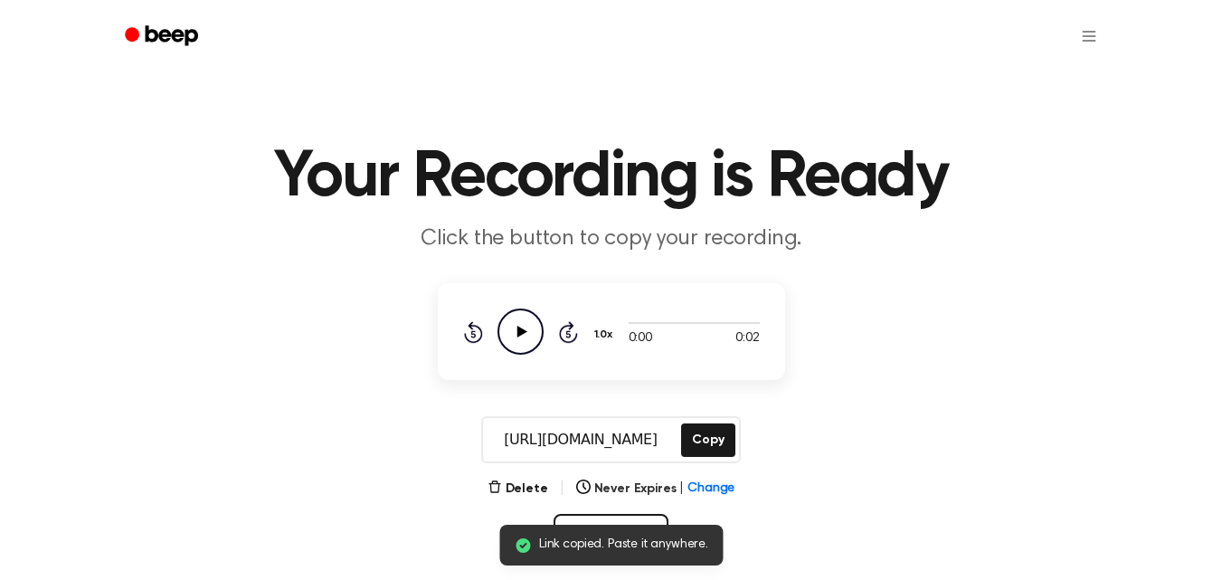
click at [519, 330] on icon at bounding box center [522, 332] width 10 height 12
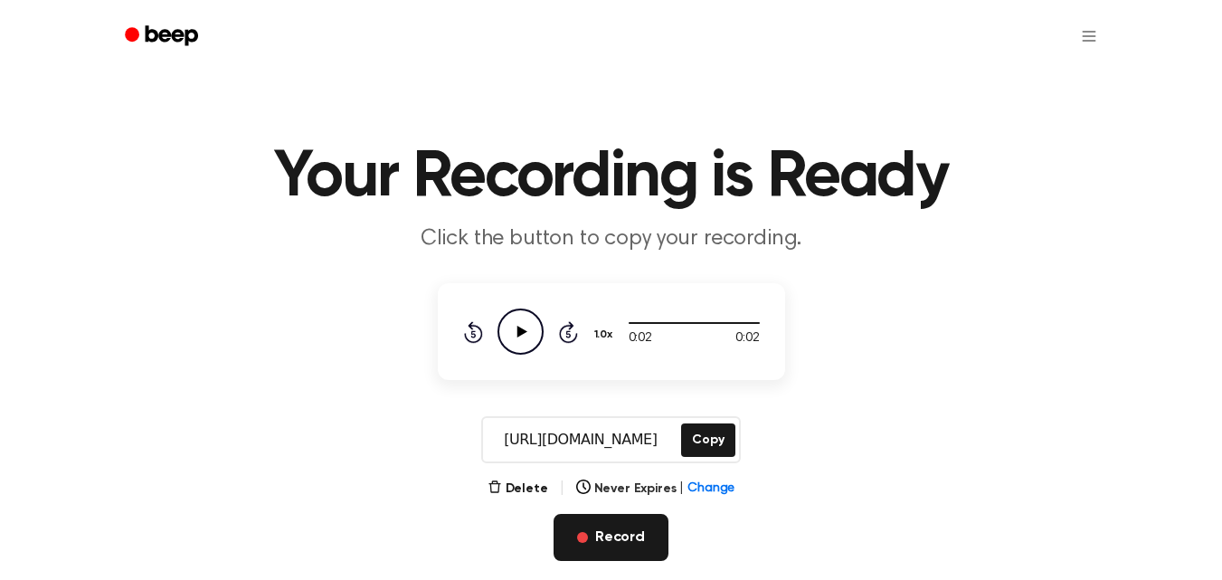
click at [583, 520] on button "Record" at bounding box center [611, 537] width 115 height 47
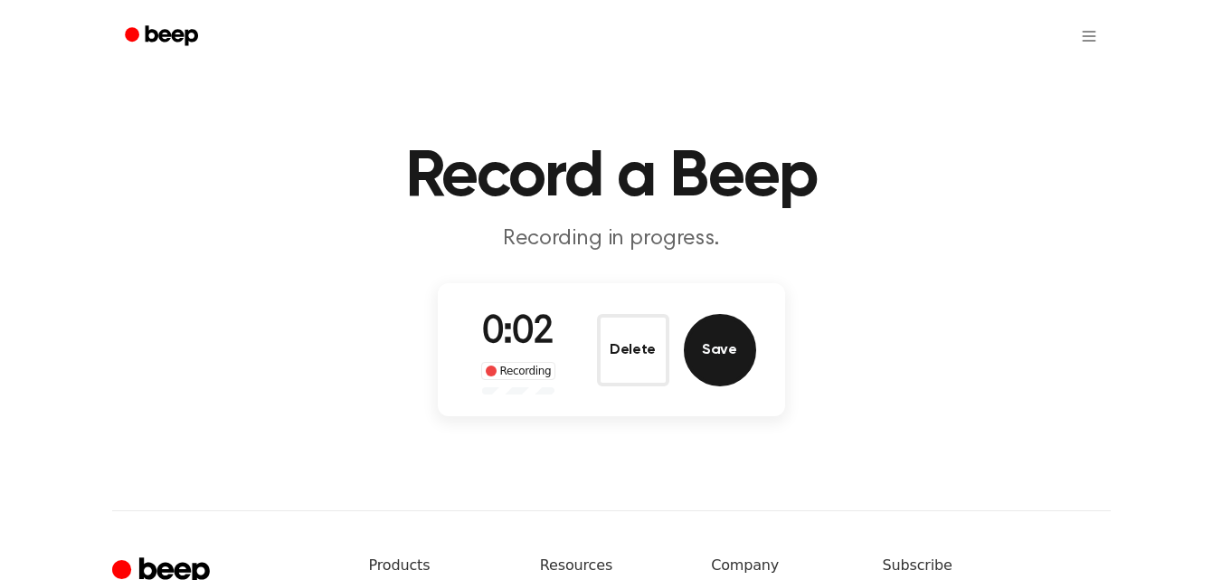
click at [731, 355] on button "Save" at bounding box center [720, 350] width 72 height 72
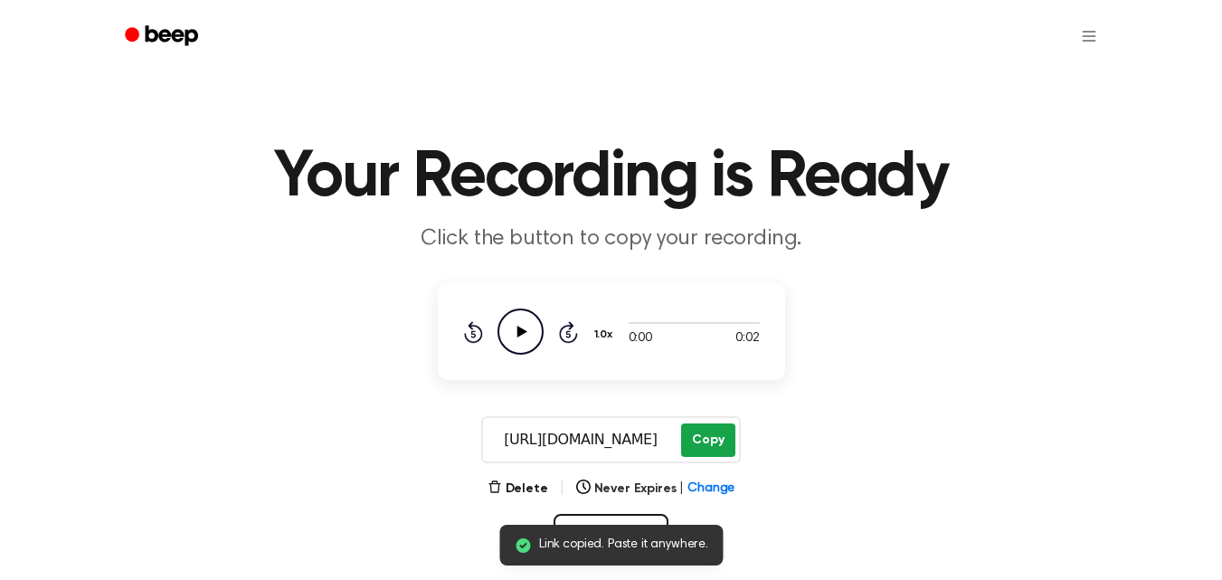
click at [699, 426] on button "Copy" at bounding box center [707, 439] width 53 height 33
click at [527, 328] on icon "Play Audio" at bounding box center [521, 332] width 46 height 46
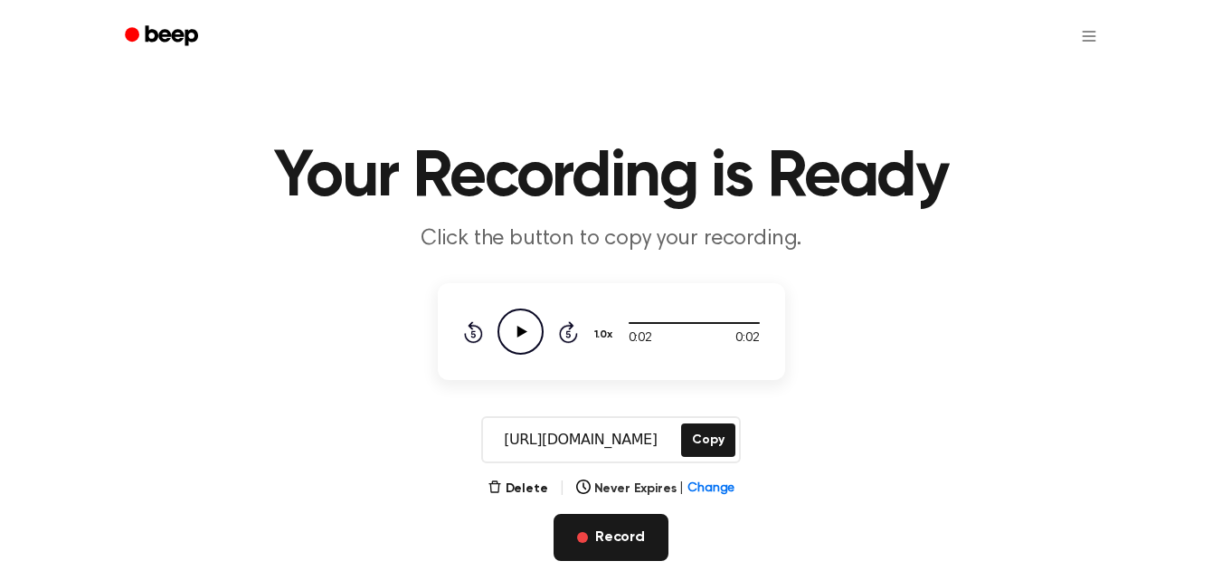
click at [598, 529] on button "Record" at bounding box center [611, 537] width 115 height 47
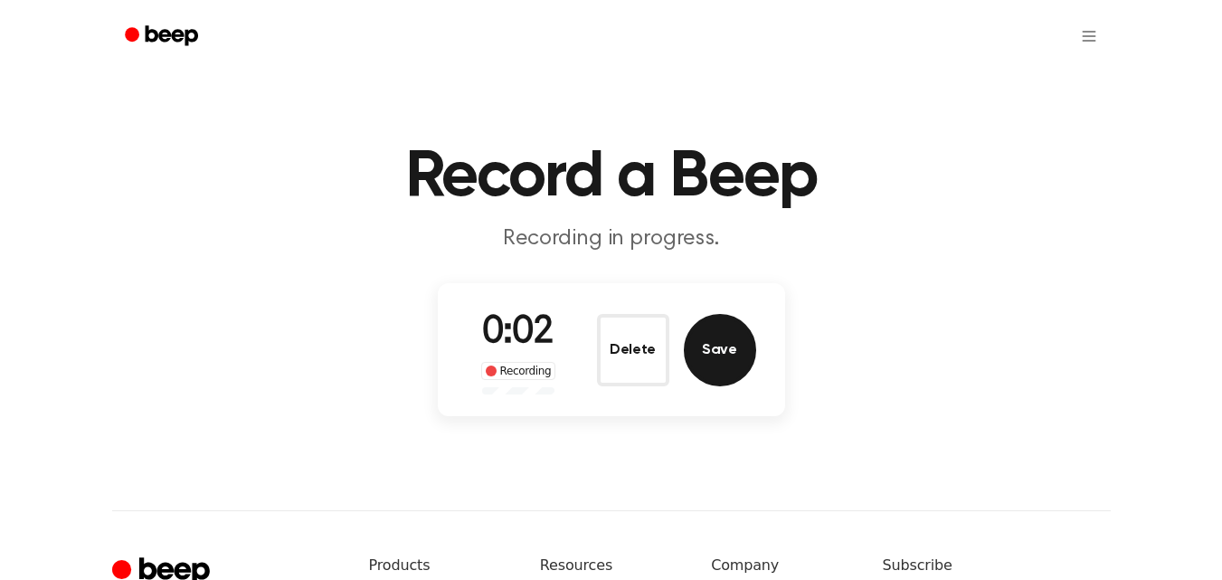
click at [743, 346] on button "Save" at bounding box center [720, 350] width 72 height 72
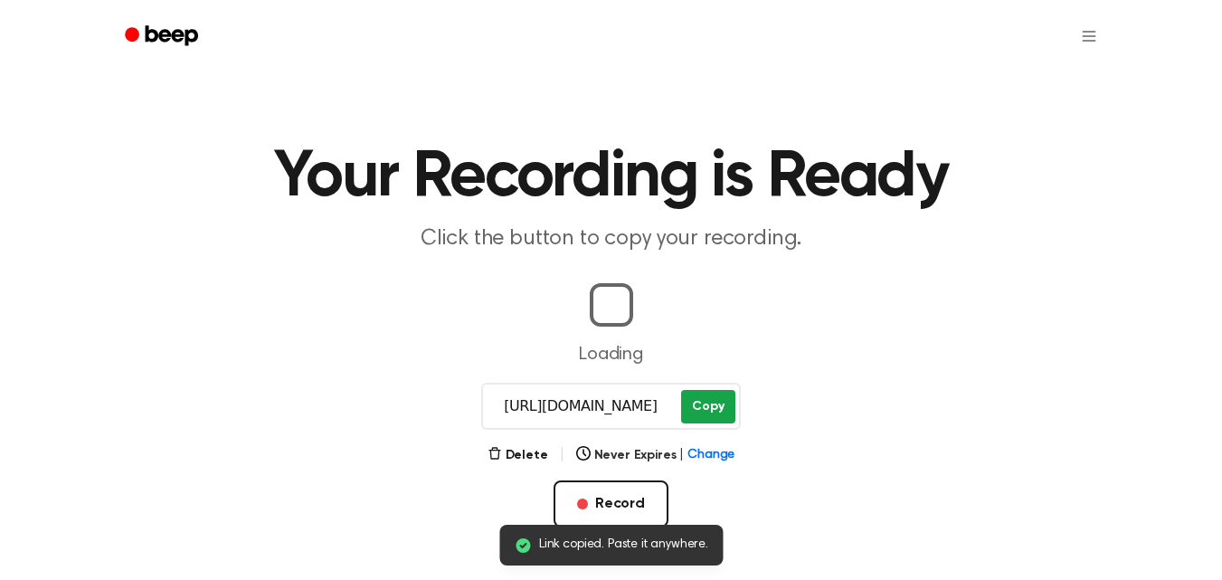
click at [700, 413] on button "Copy" at bounding box center [707, 406] width 53 height 33
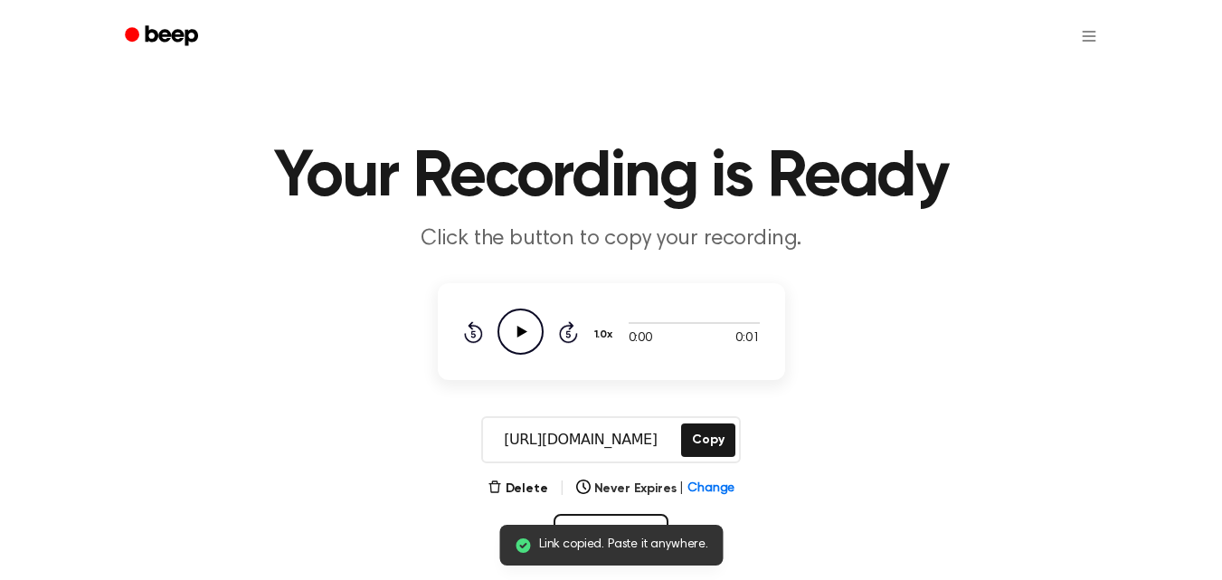
click at [540, 315] on icon "Play Audio" at bounding box center [521, 332] width 46 height 46
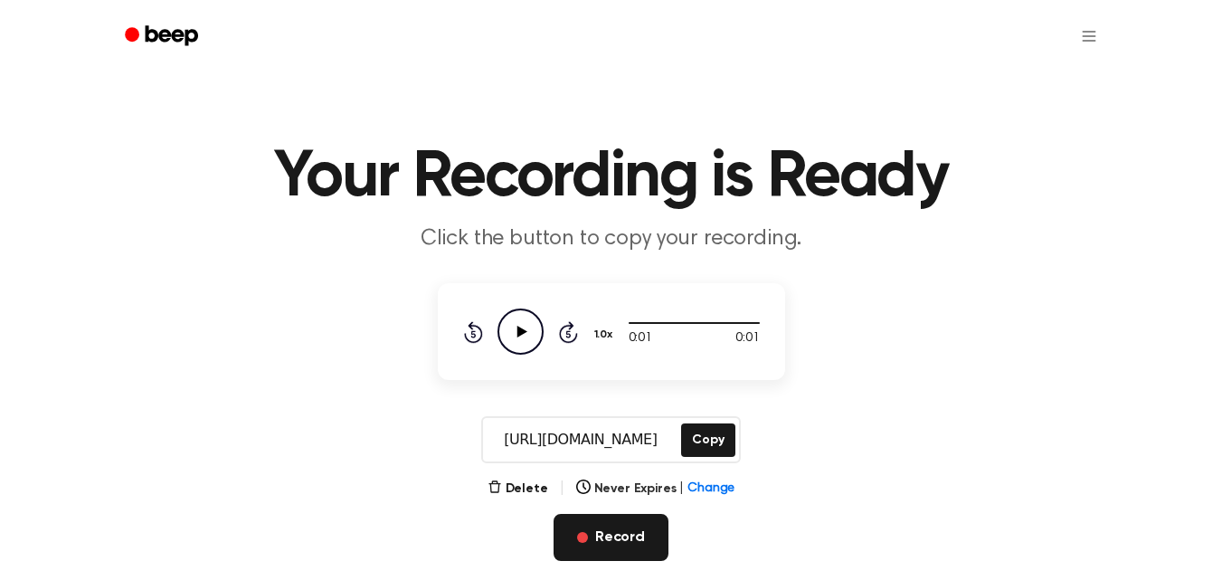
click at [580, 550] on button "Record" at bounding box center [611, 537] width 115 height 47
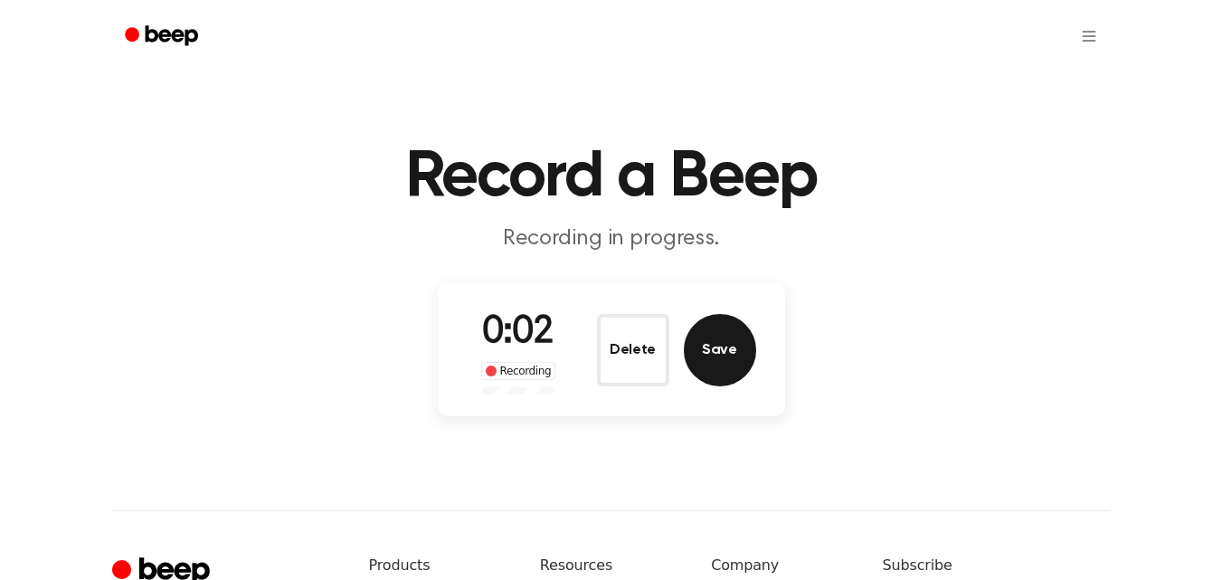
click at [724, 358] on button "Save" at bounding box center [720, 350] width 72 height 72
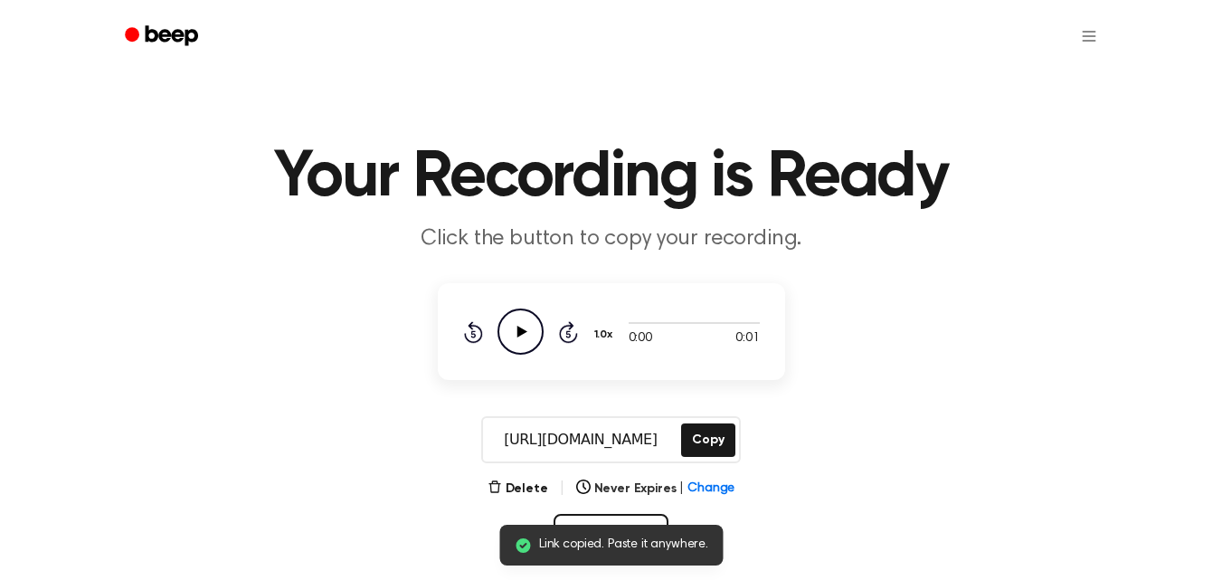
click at [534, 328] on icon "Play Audio" at bounding box center [521, 332] width 46 height 46
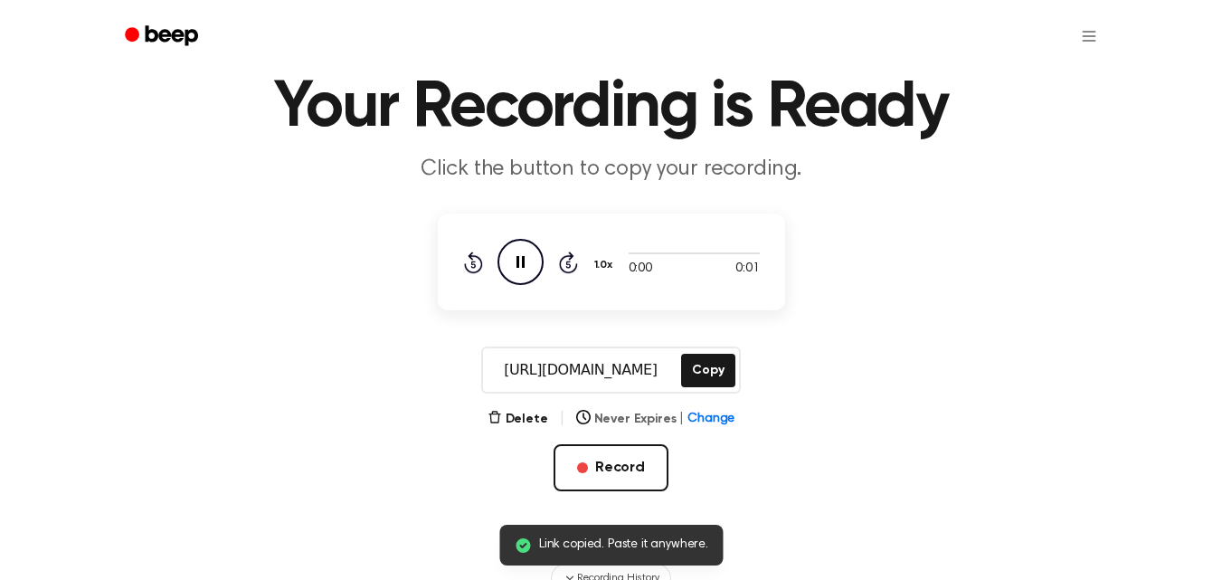
scroll to position [90, 0]
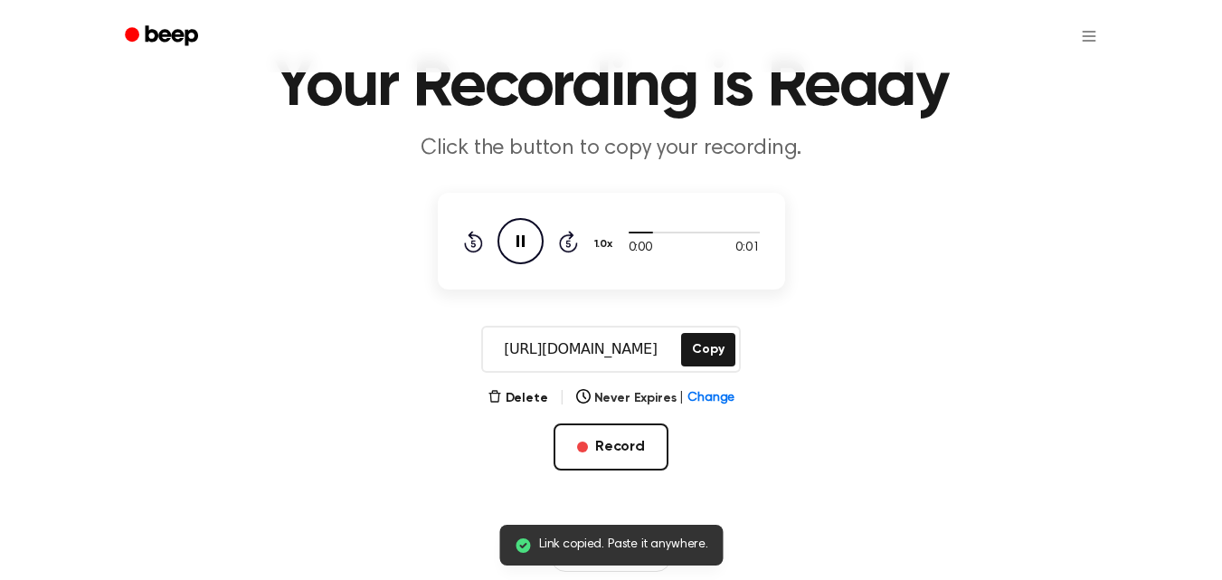
drag, startPoint x: 721, startPoint y: 358, endPoint x: 675, endPoint y: 336, distance: 51.4
click at [722, 358] on button "Copy" at bounding box center [707, 349] width 53 height 33
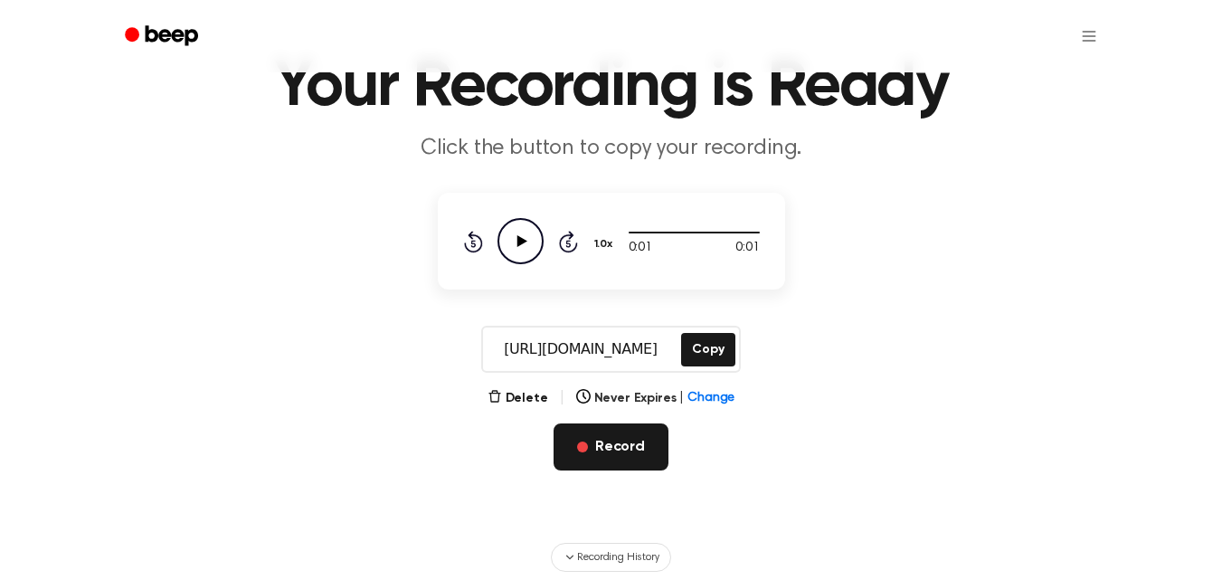
click at [635, 444] on button "Record" at bounding box center [611, 446] width 115 height 47
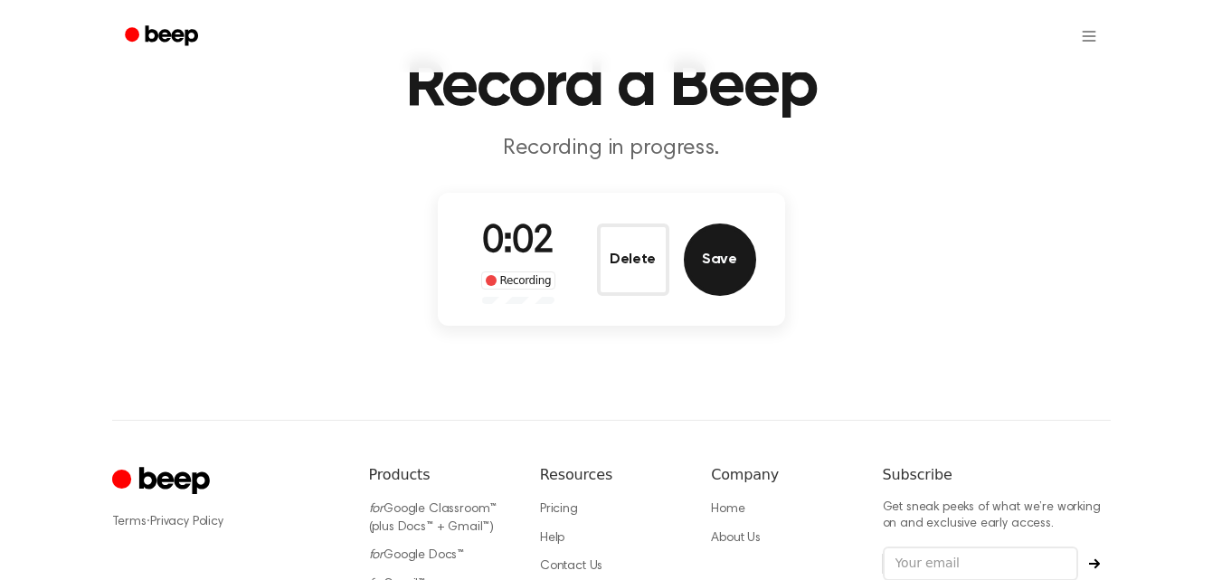
click at [719, 266] on button "Save" at bounding box center [720, 259] width 72 height 72
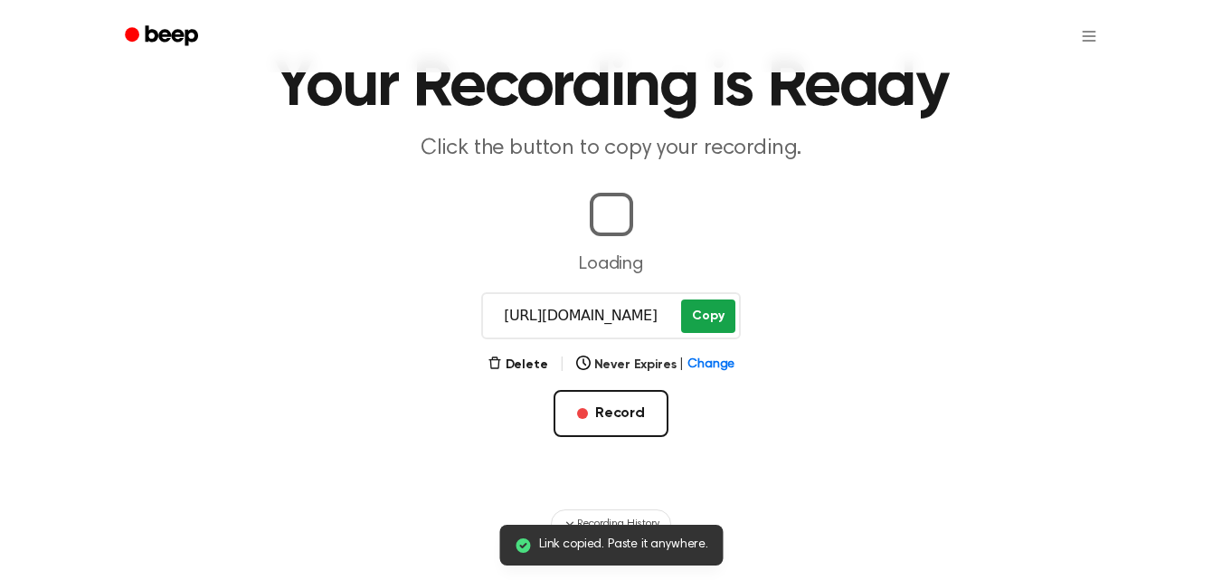
click at [714, 322] on button "Copy" at bounding box center [707, 316] width 53 height 33
click at [708, 317] on button "Copy" at bounding box center [707, 316] width 53 height 33
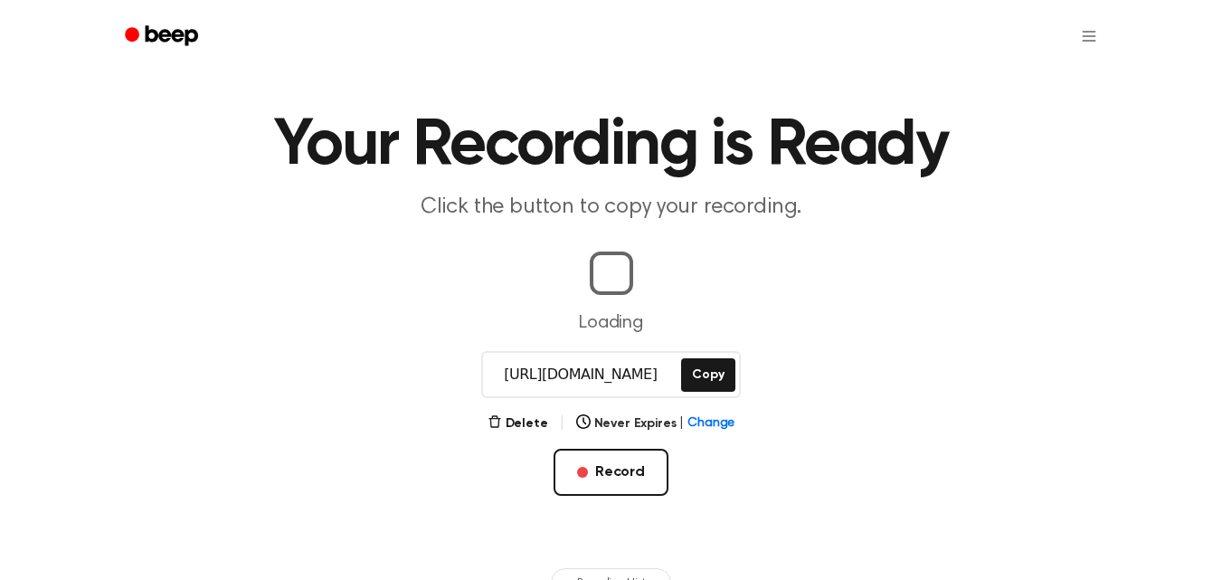
scroll to position [0, 0]
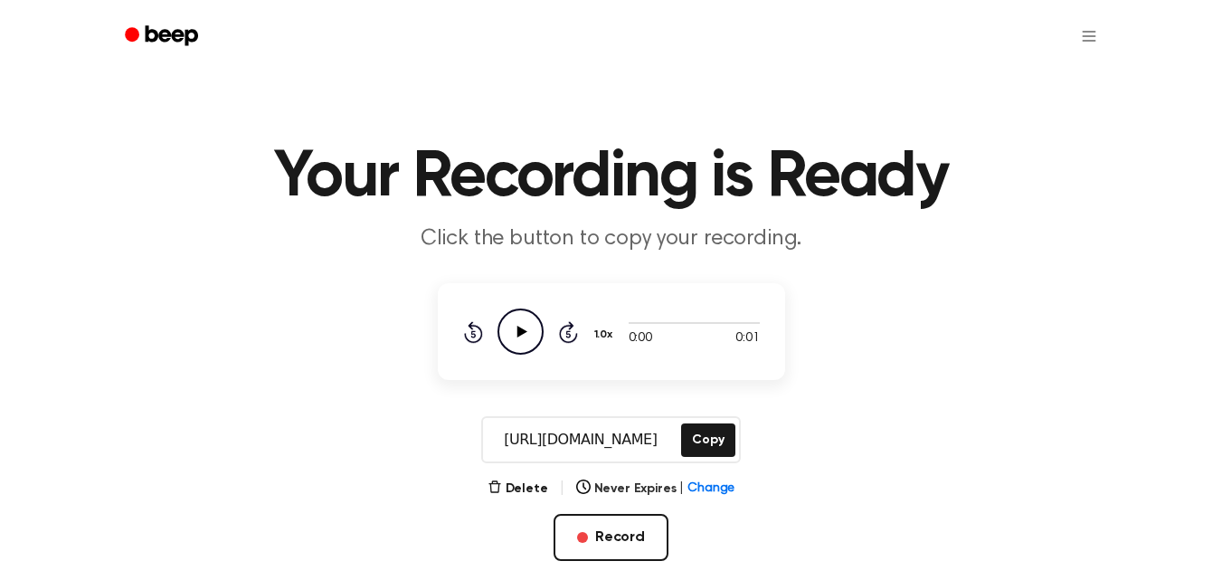
drag, startPoint x: 520, startPoint y: 317, endPoint x: 488, endPoint y: 173, distance: 147.5
click at [521, 316] on icon "Play Audio" at bounding box center [521, 332] width 46 height 46
